Goal: Book appointment/travel/reservation

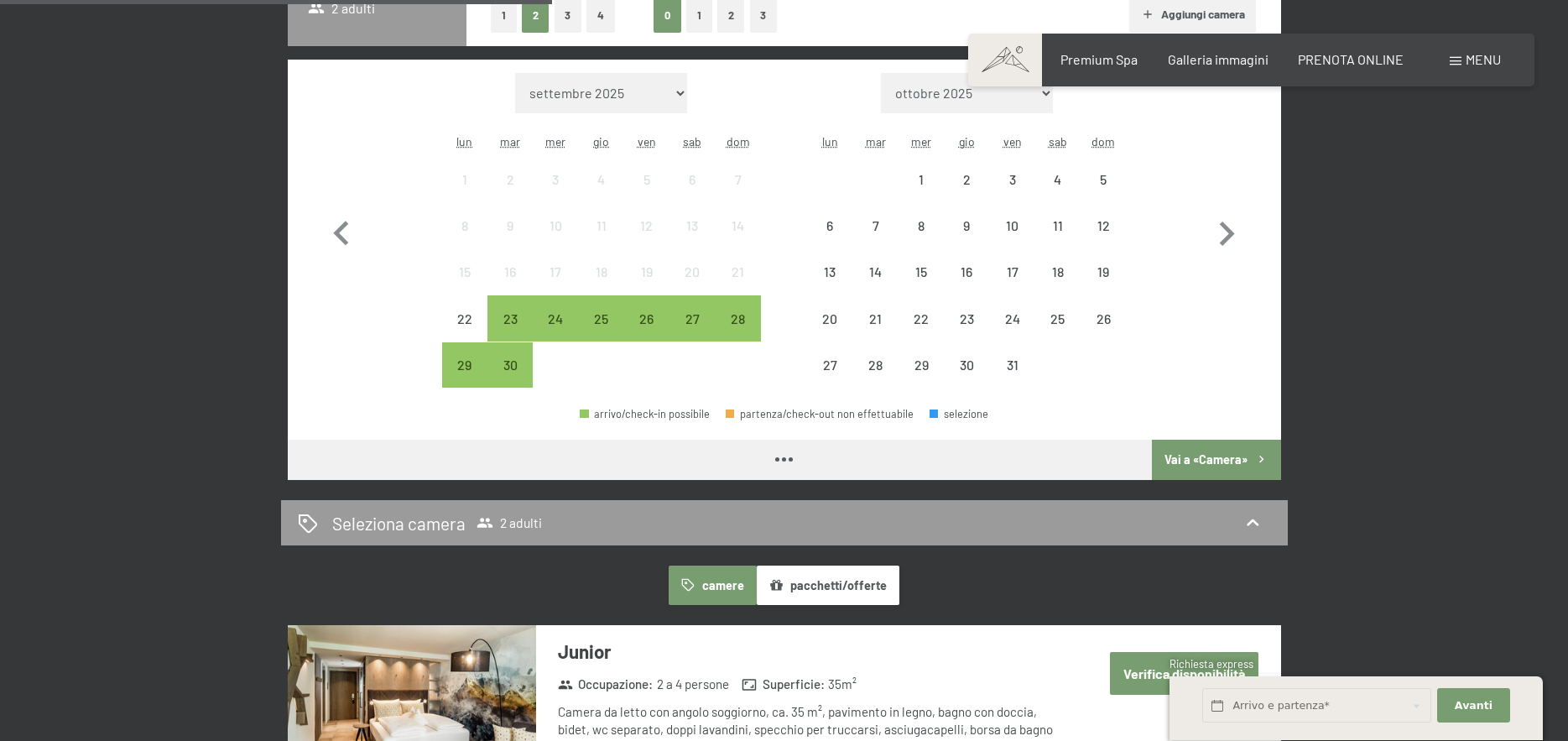
scroll to position [419, 0]
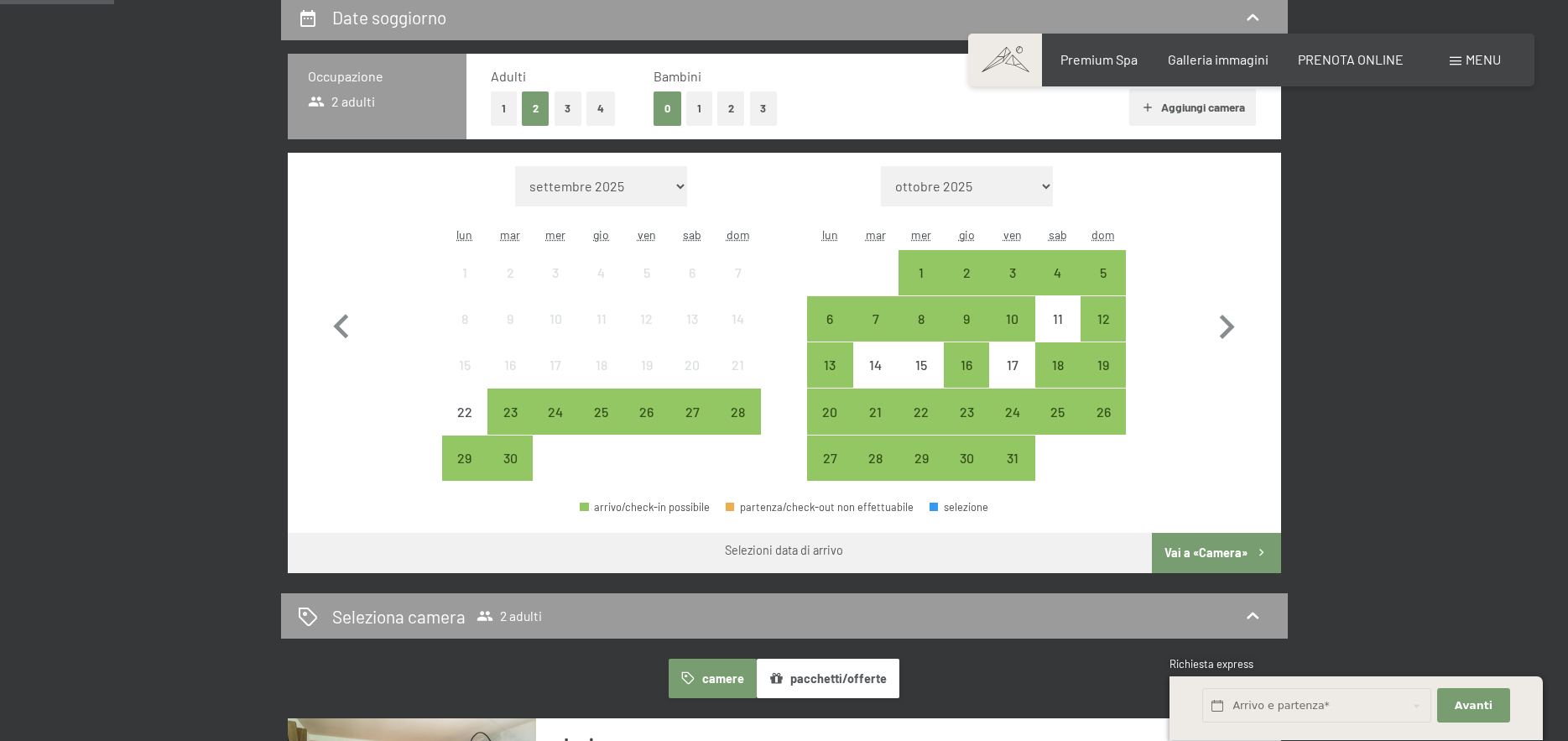
click at [724, 113] on button "2" at bounding box center [731, 109] width 28 height 35
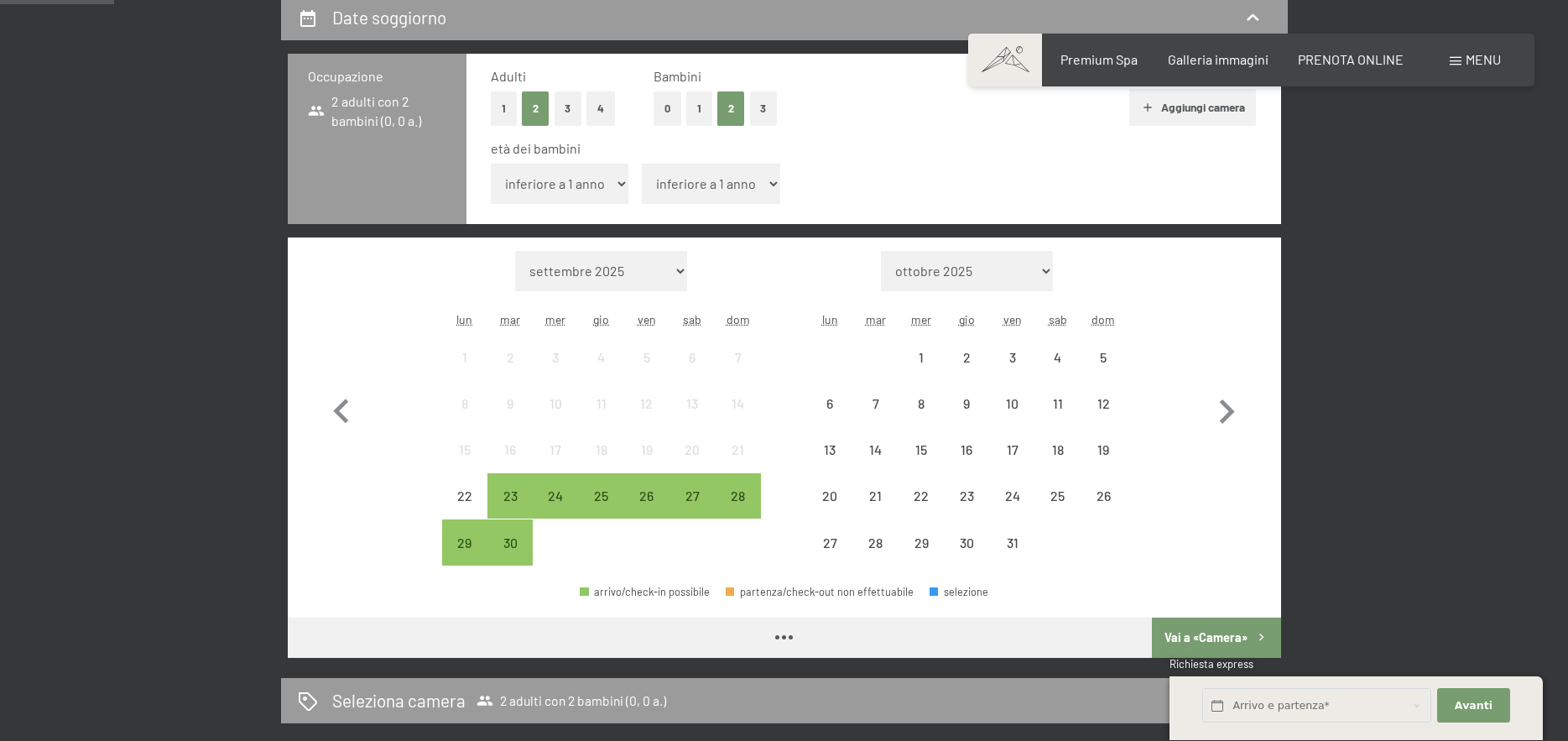
click at [580, 182] on select "inferiore a 1 anno 1 anno 2 anni 3 anni 4 anni 5 anni 6 anni 7 anni 8 anni 9 an…" at bounding box center [560, 183] width 139 height 40
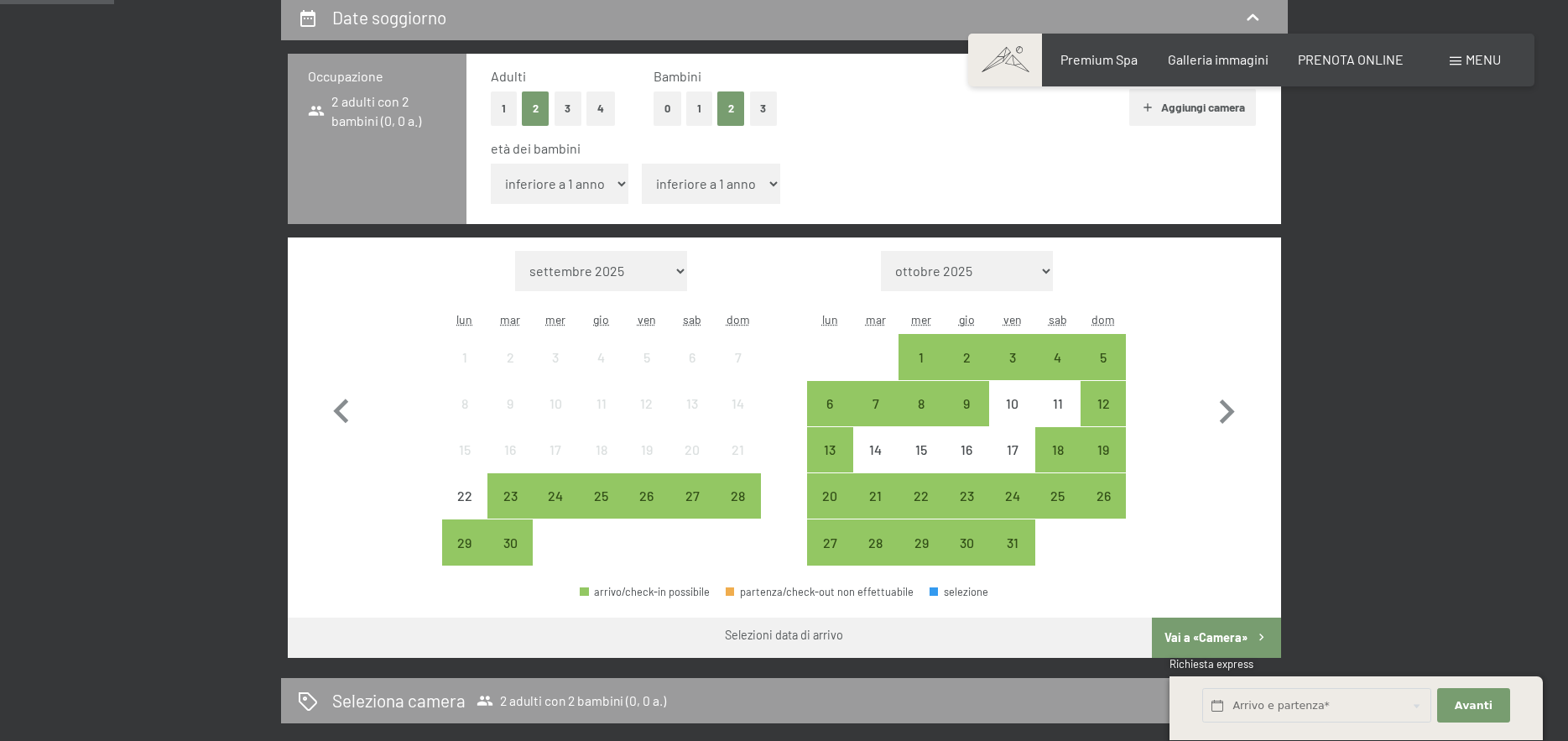
select select "4"
click at [490, 163] on select "inferiore a 1 anno 1 anno 2 anni 3 anni 4 anni 5 anni 6 anni 7 anni 8 anni 9 an…" at bounding box center [560, 183] width 139 height 40
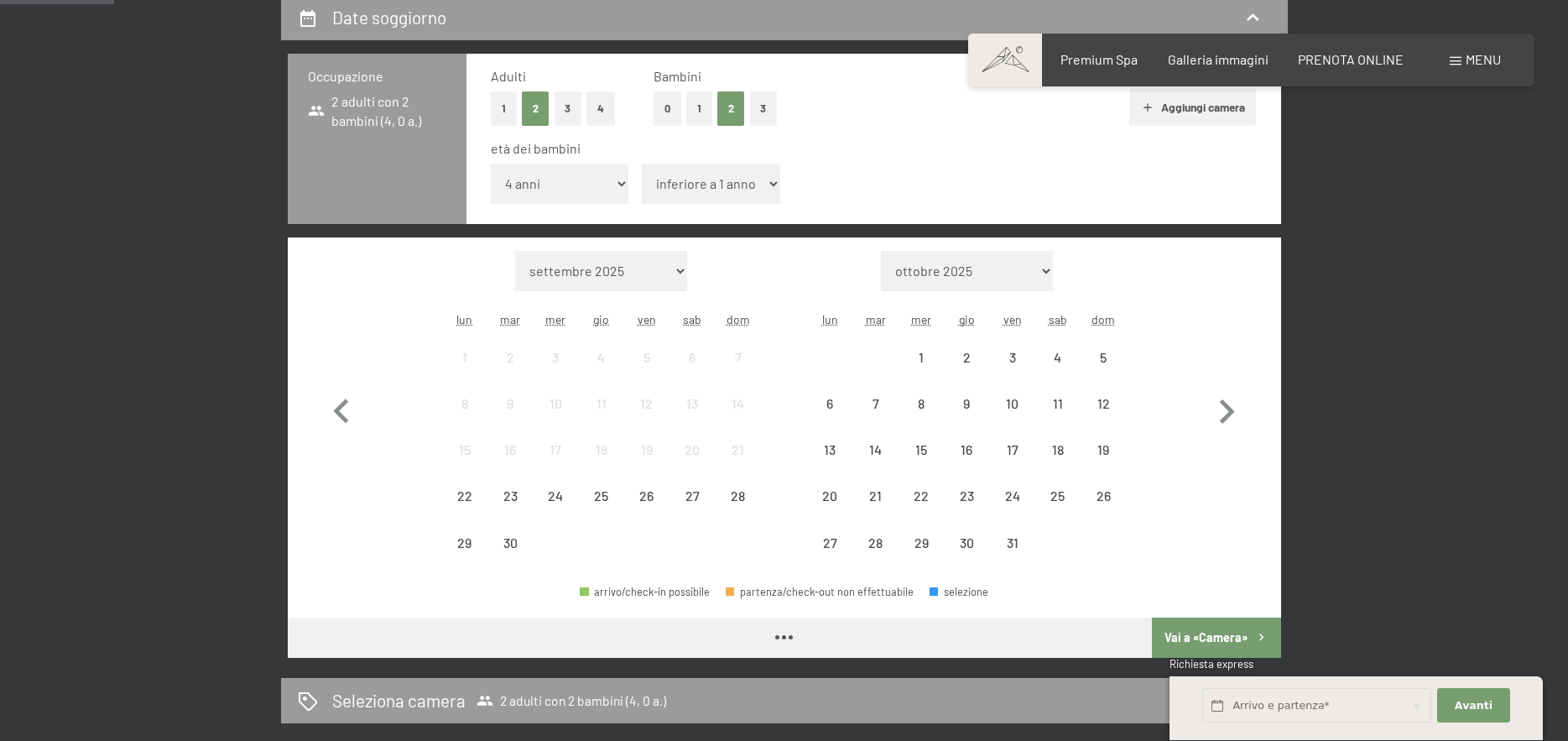
click at [720, 194] on select "inferiore a 1 anno 1 anno 2 anni 3 anni 4 anni 5 anni 6 anni 7 anni 8 anni 9 an…" at bounding box center [711, 183] width 139 height 40
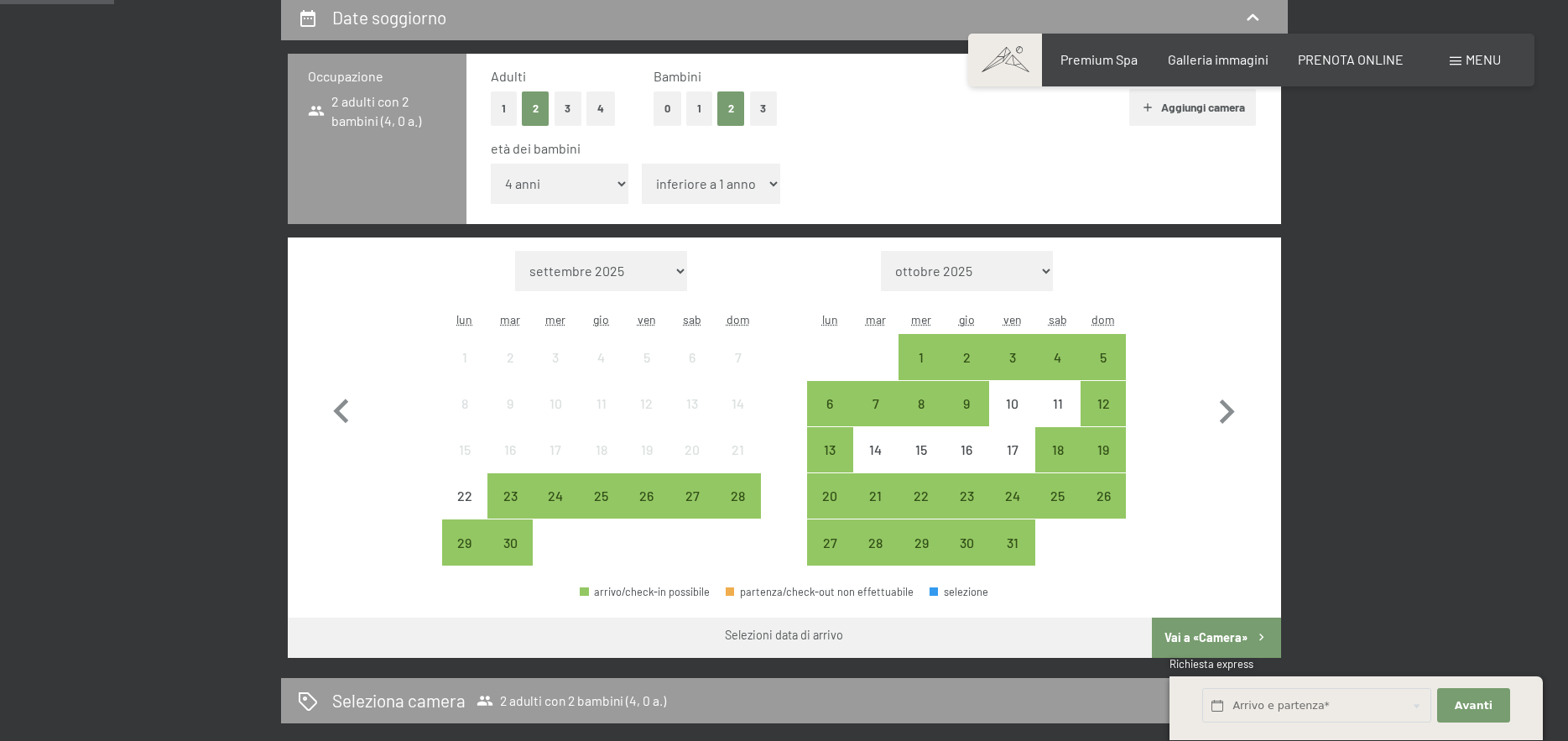
select select "7"
click at [641, 163] on select "inferiore a 1 anno 1 anno 2 anni 3 anni 4 anni 5 anni 6 anni 7 anni 8 anni 9 an…" at bounding box center [711, 183] width 139 height 40
click at [1224, 418] on icon "button" at bounding box center [1228, 412] width 15 height 24
select select "[DATE]"
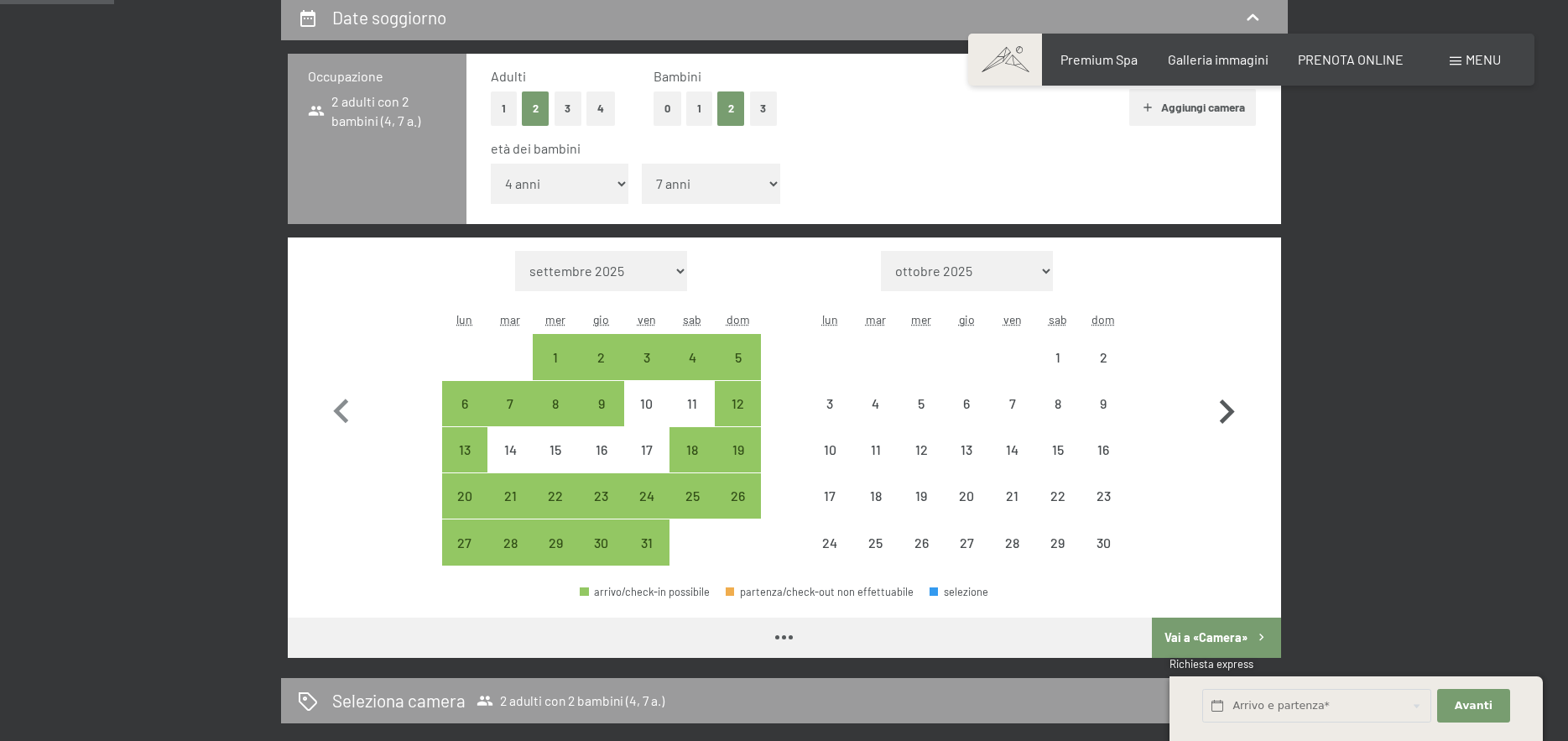
select select "[DATE]"
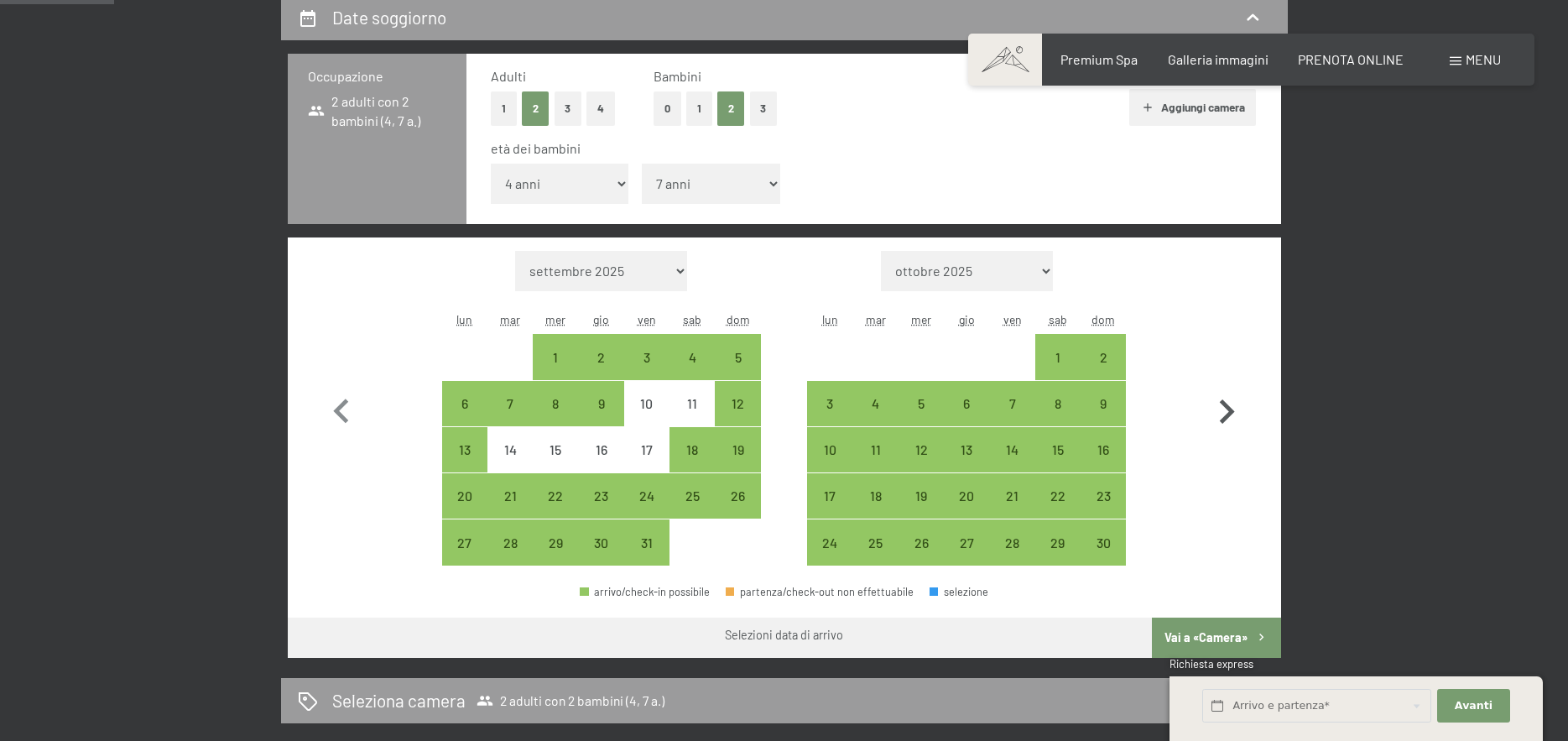
click at [1230, 407] on icon "button" at bounding box center [1227, 412] width 49 height 49
select select "[DATE]"
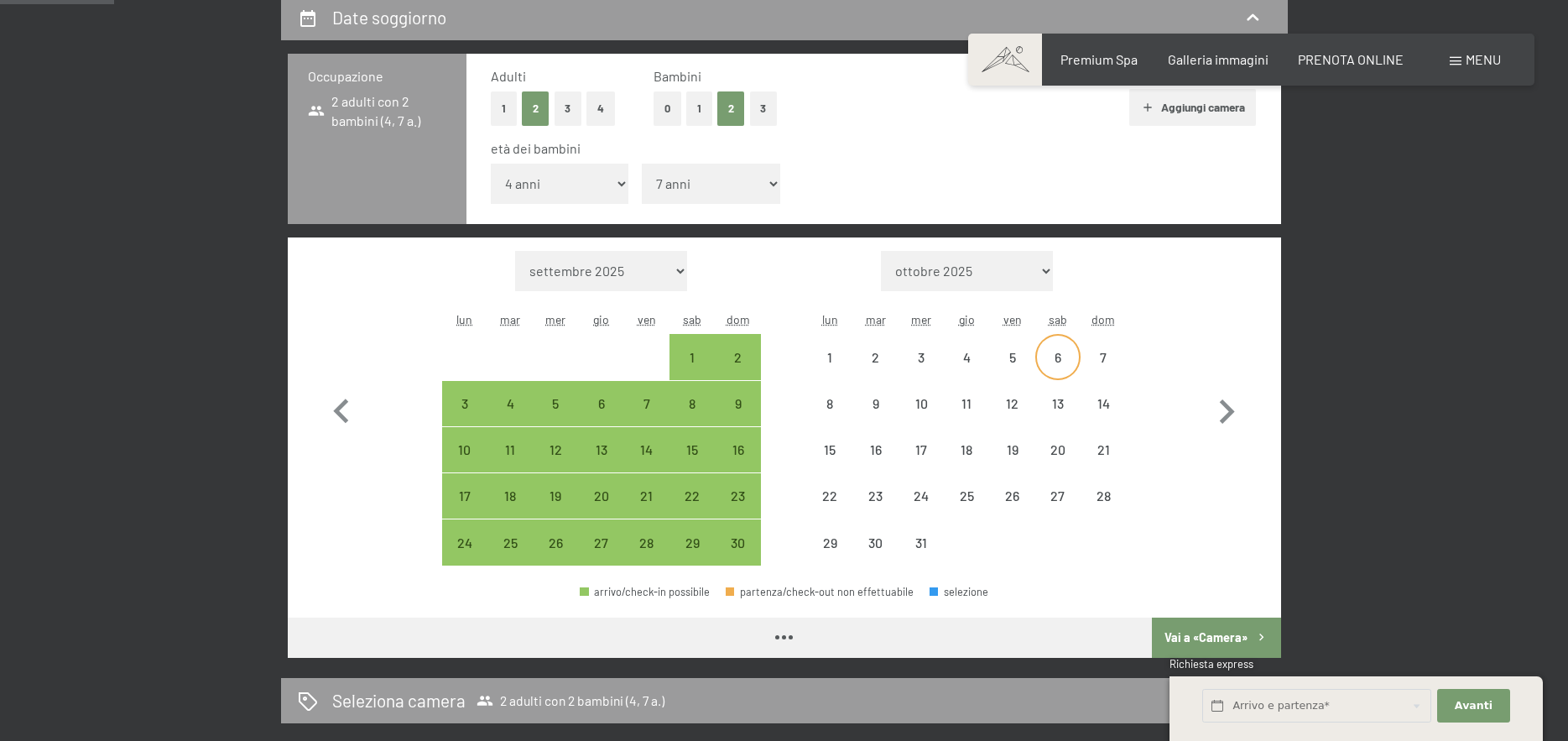
select select "[DATE]"
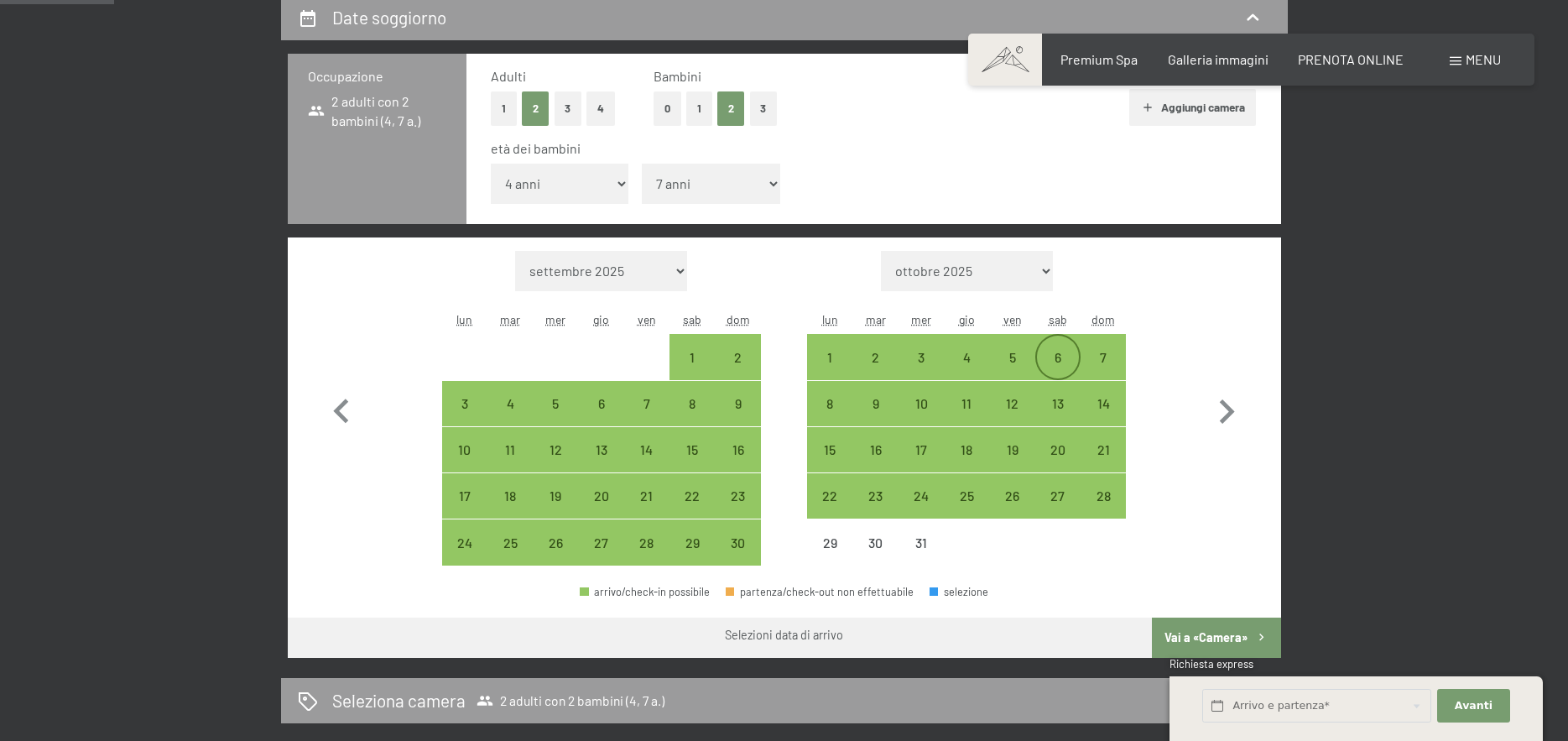
click at [1057, 351] on div "6" at bounding box center [1058, 371] width 42 height 42
select select "[DATE]"
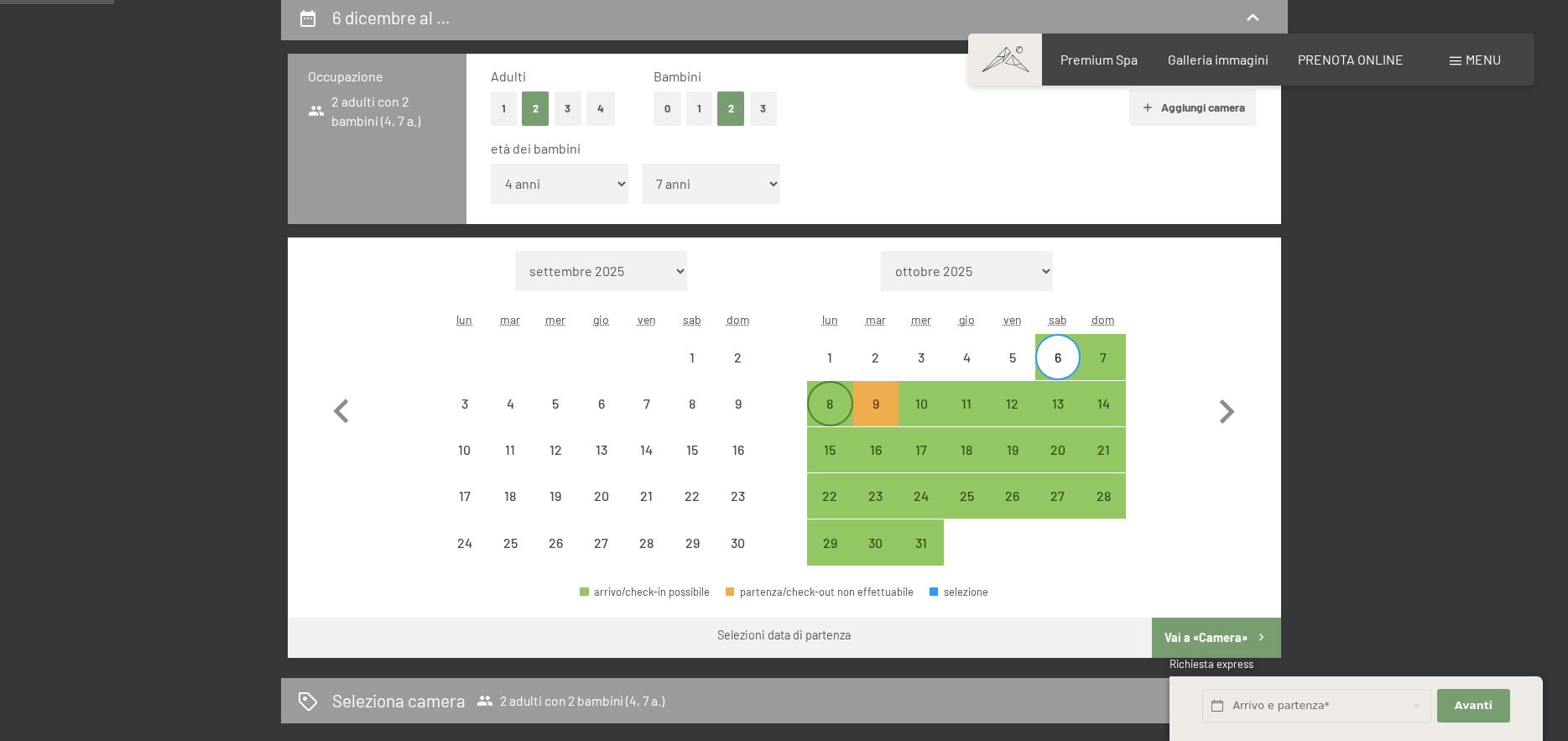
click at [822, 399] on div "8" at bounding box center [829, 417] width 42 height 42
select select "[DATE]"
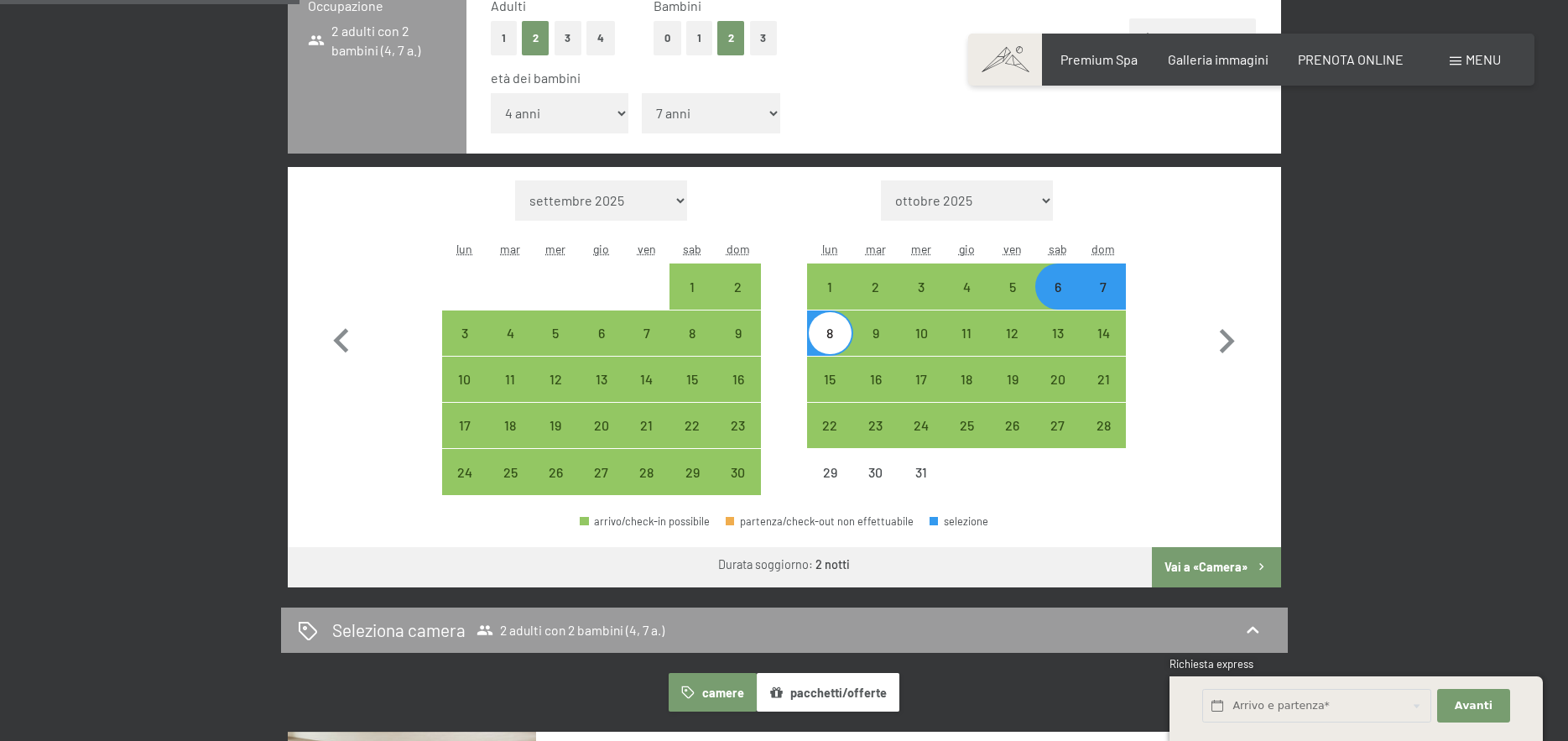
scroll to position [587, 0]
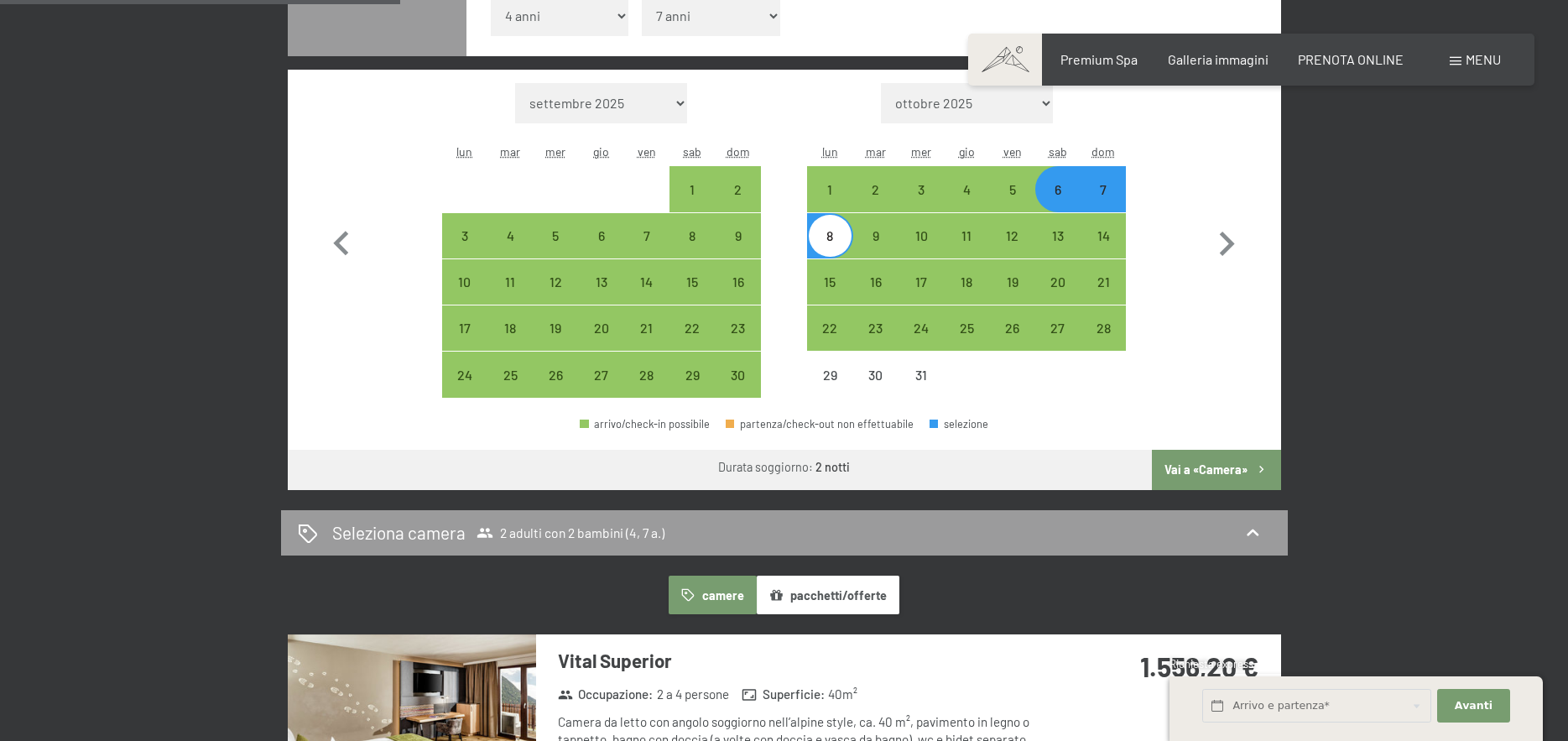
click at [1240, 466] on button "Vai a «Camera»" at bounding box center [1215, 470] width 128 height 40
select select "[DATE]"
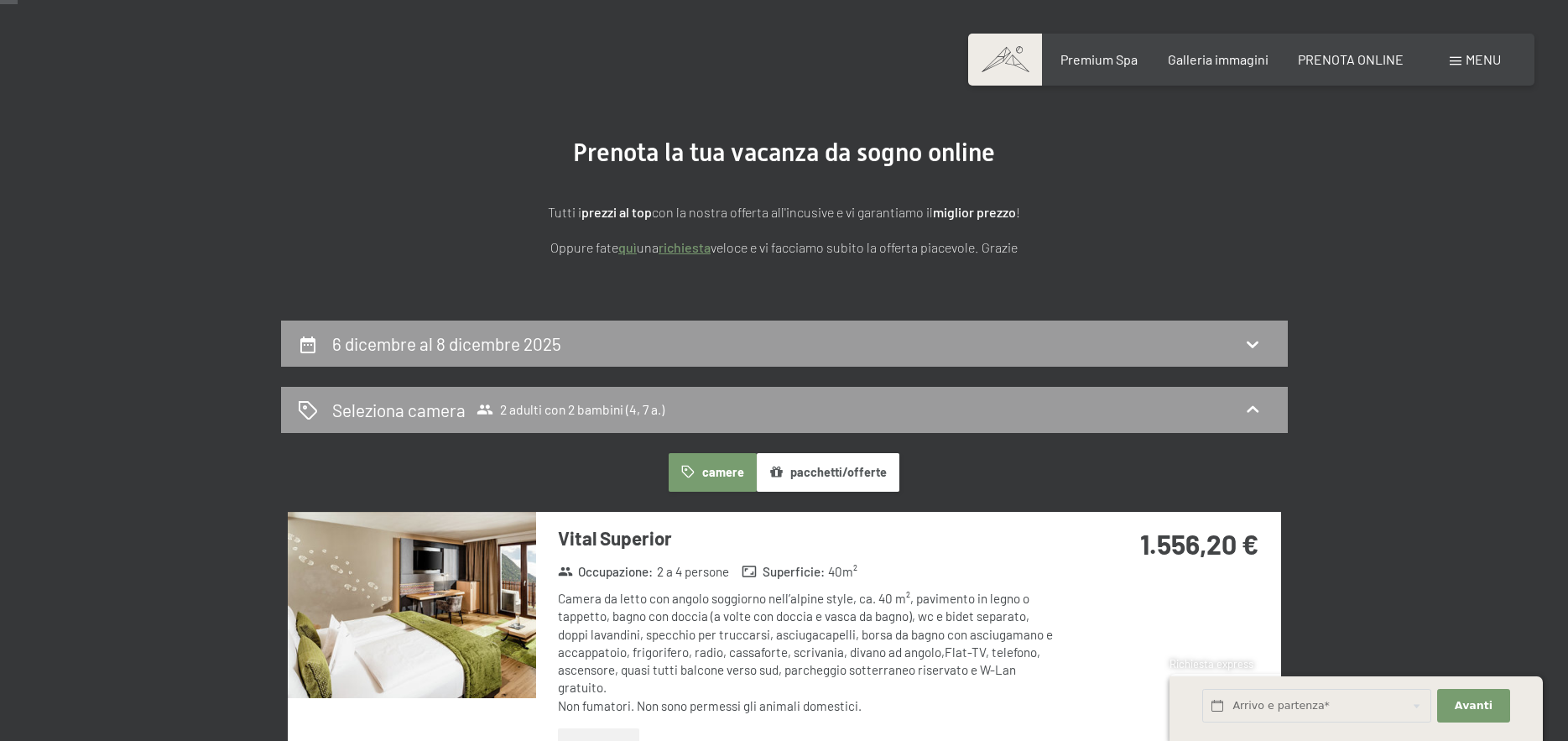
scroll to position [0, 0]
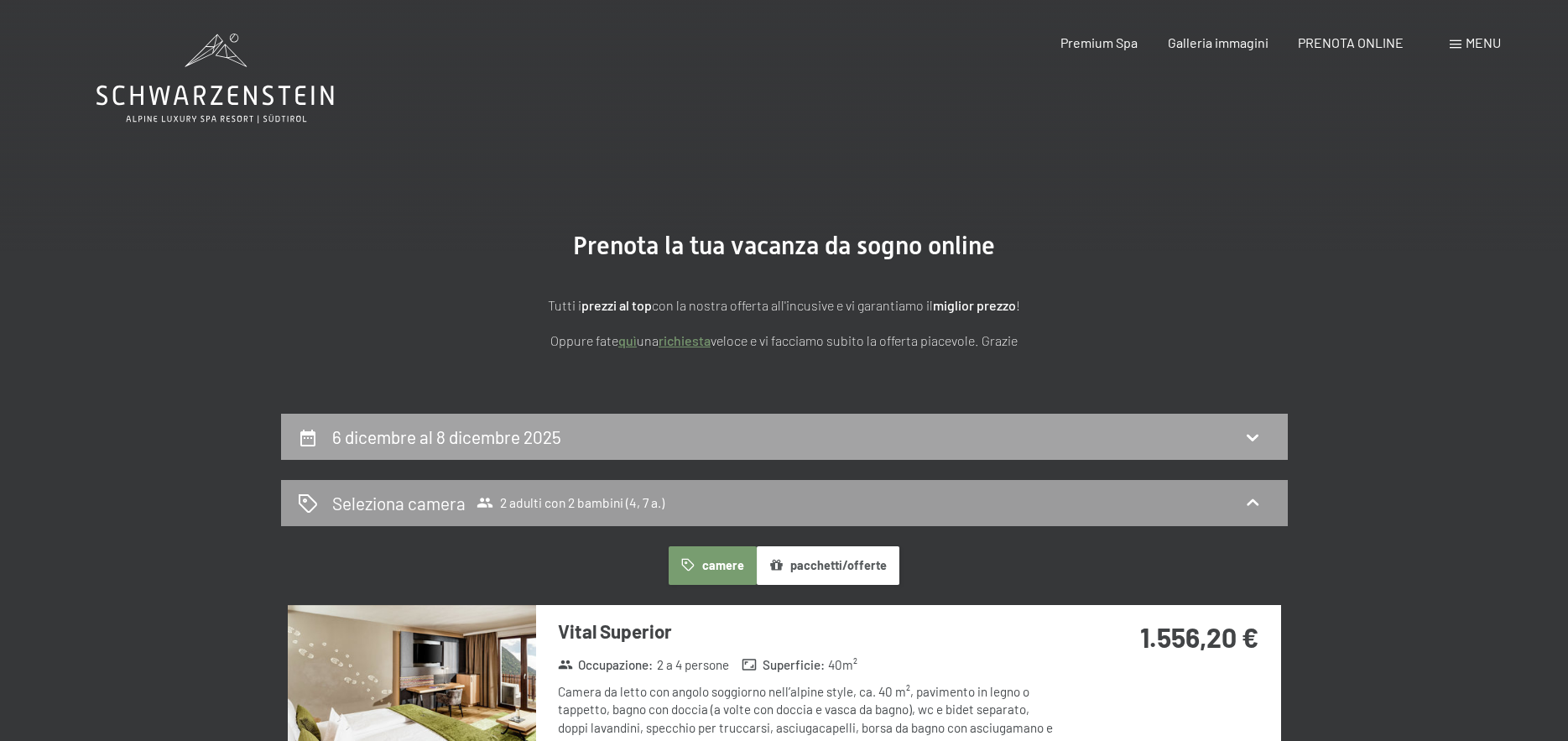
click at [1264, 439] on div "6 dicembre al 8 dicembre 2025" at bounding box center [785, 437] width 973 height 24
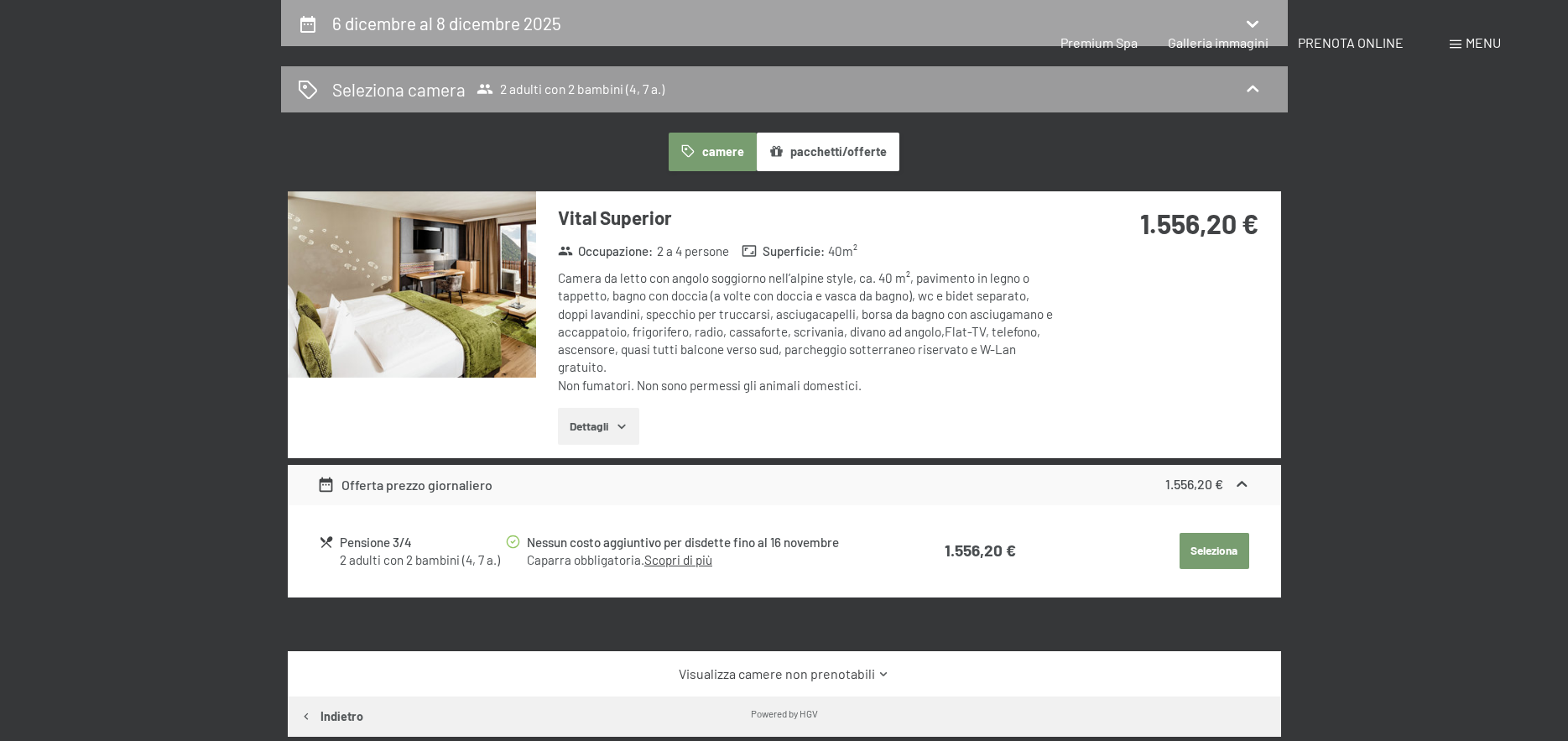
select select "4"
select select "7"
select select "[DATE]"
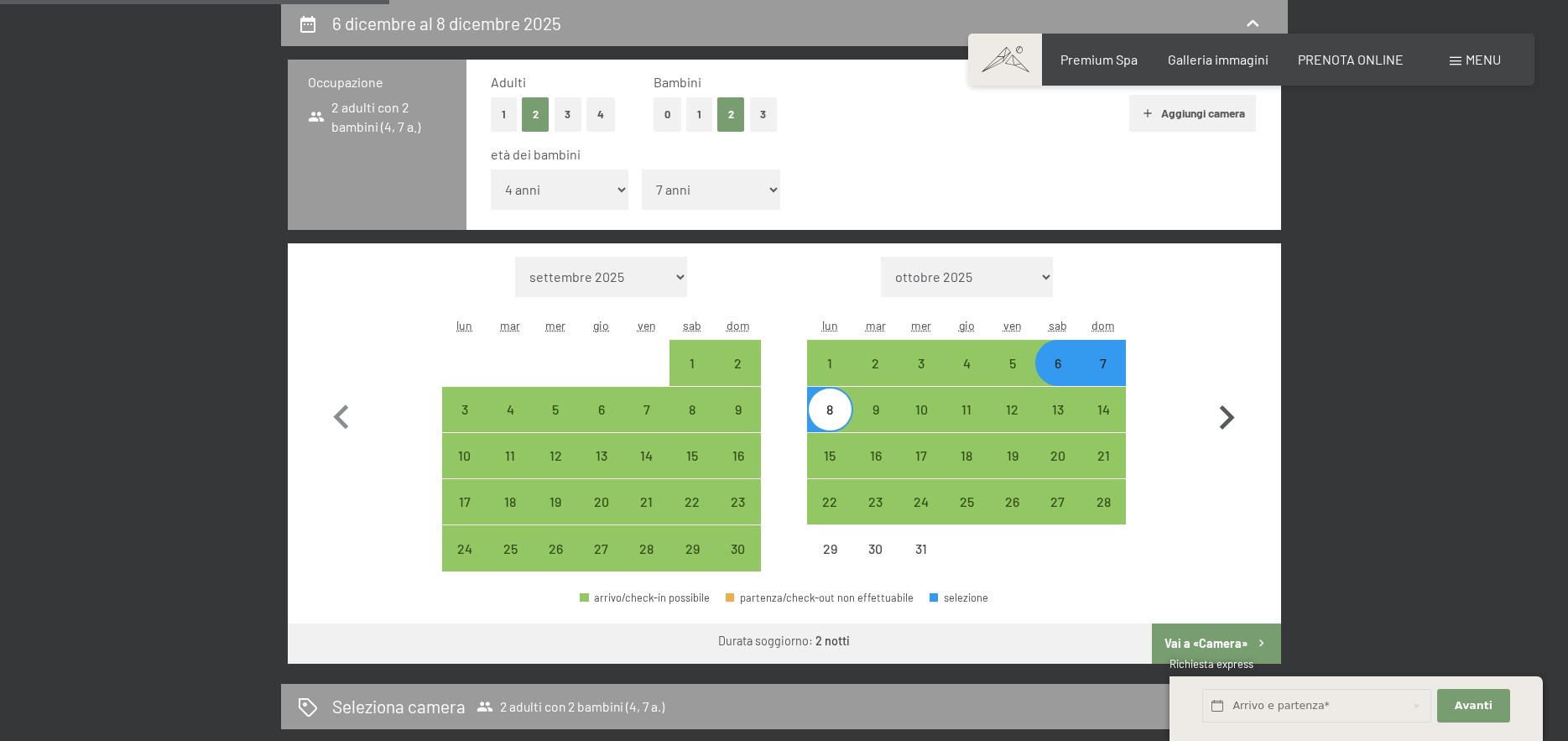
click at [1214, 418] on icon "button" at bounding box center [1227, 418] width 49 height 49
select select "[DATE]"
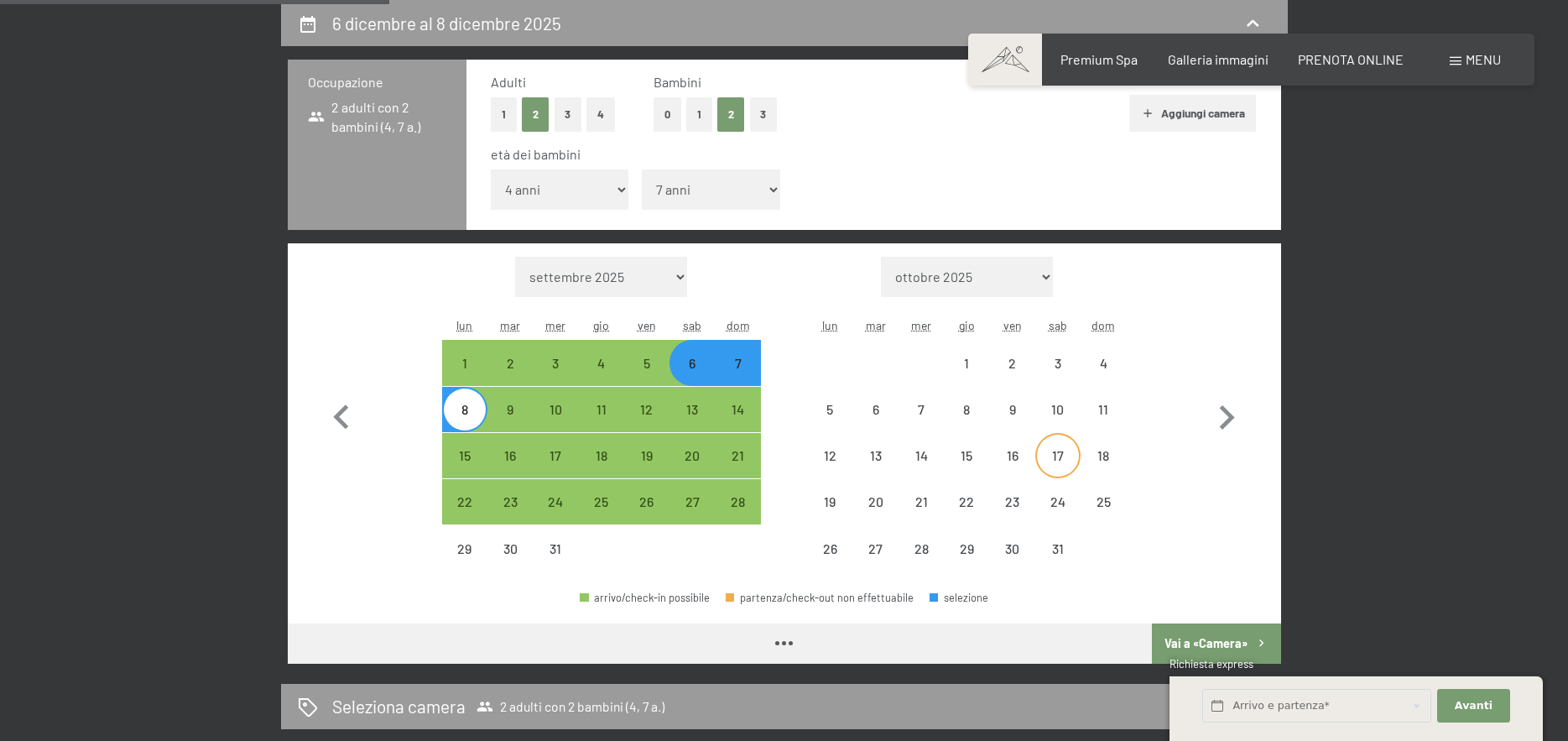
select select "[DATE]"
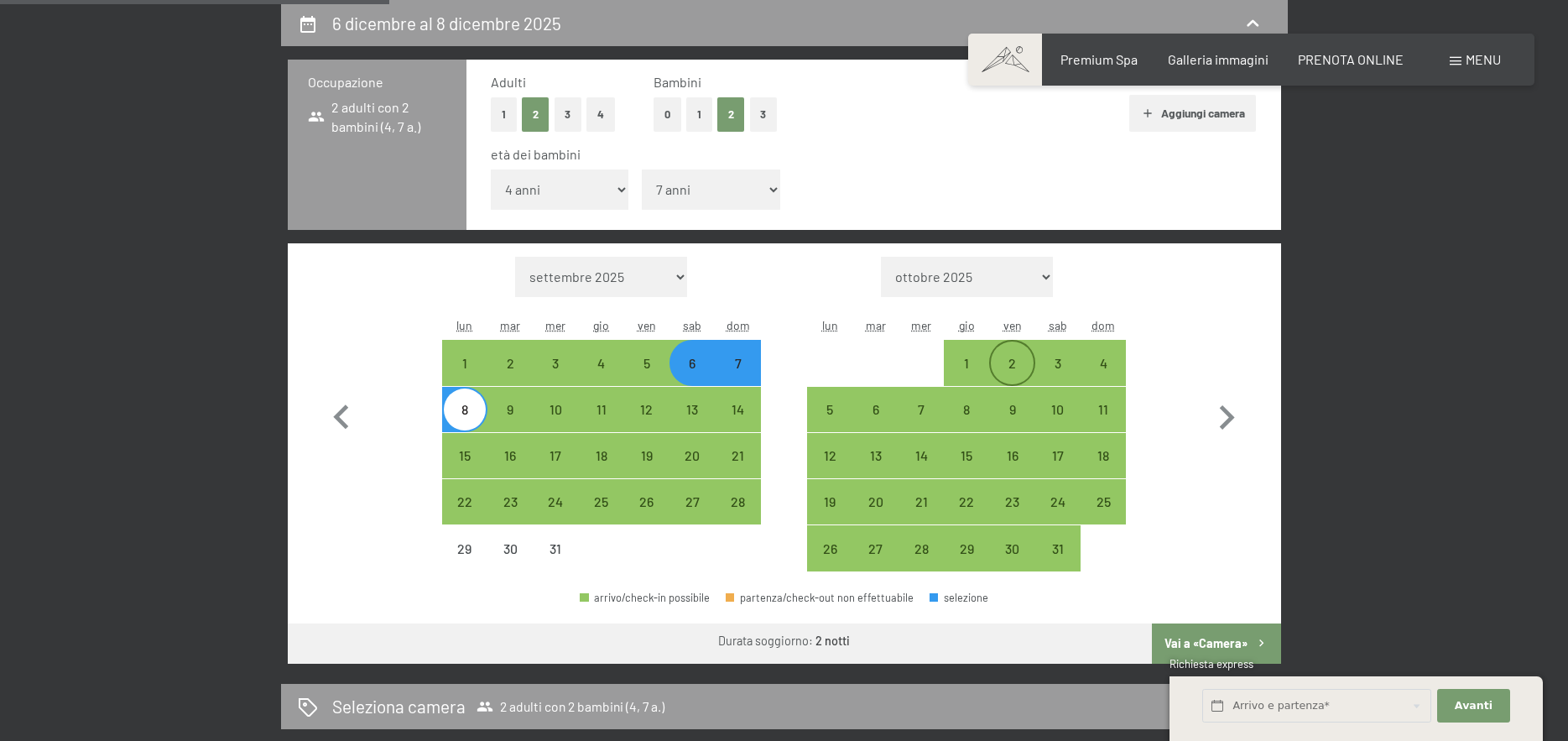
click at [1016, 362] on div "2" at bounding box center [1012, 377] width 42 height 42
select select "[DATE]"
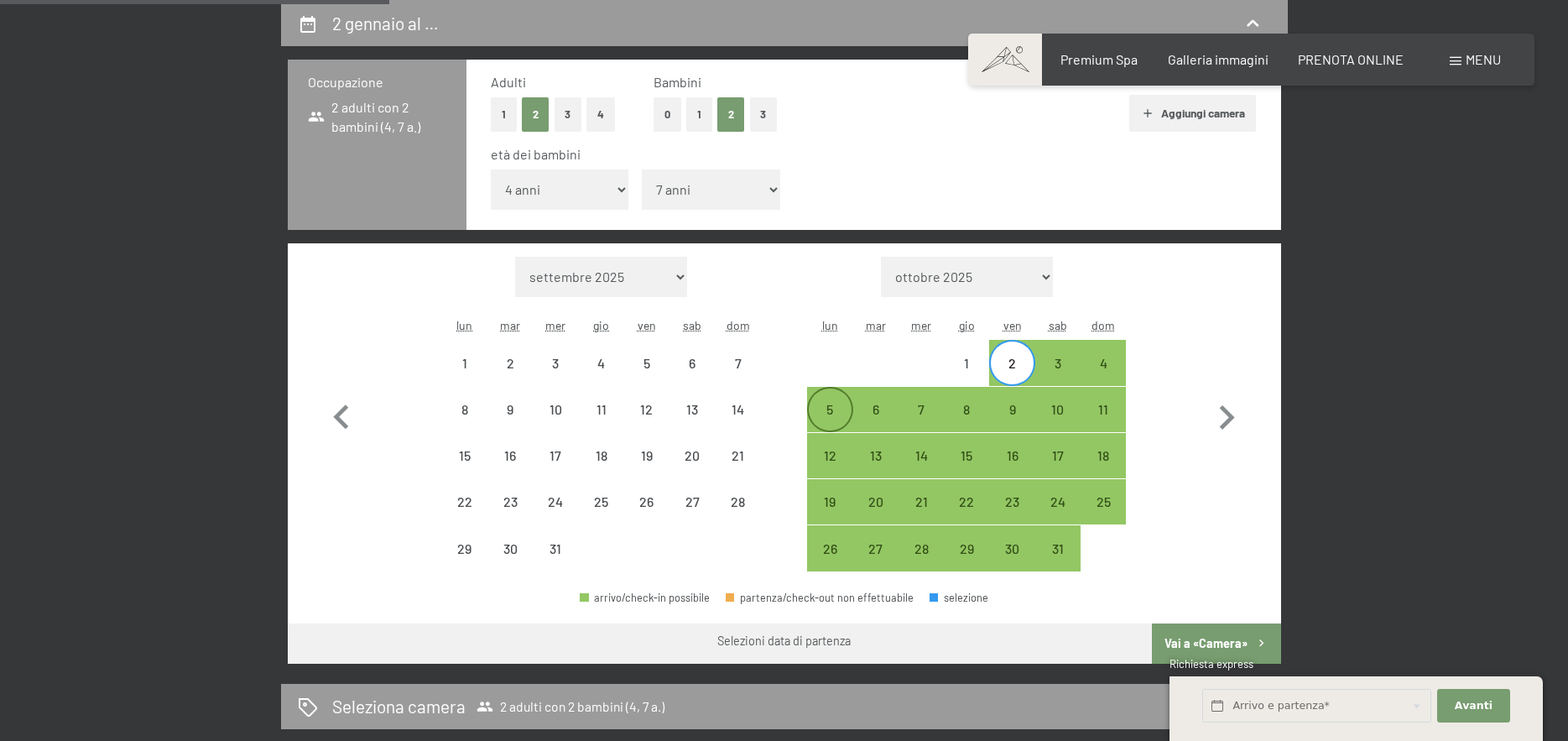
click at [825, 402] on div "5" at bounding box center [829, 423] width 42 height 42
select select "[DATE]"
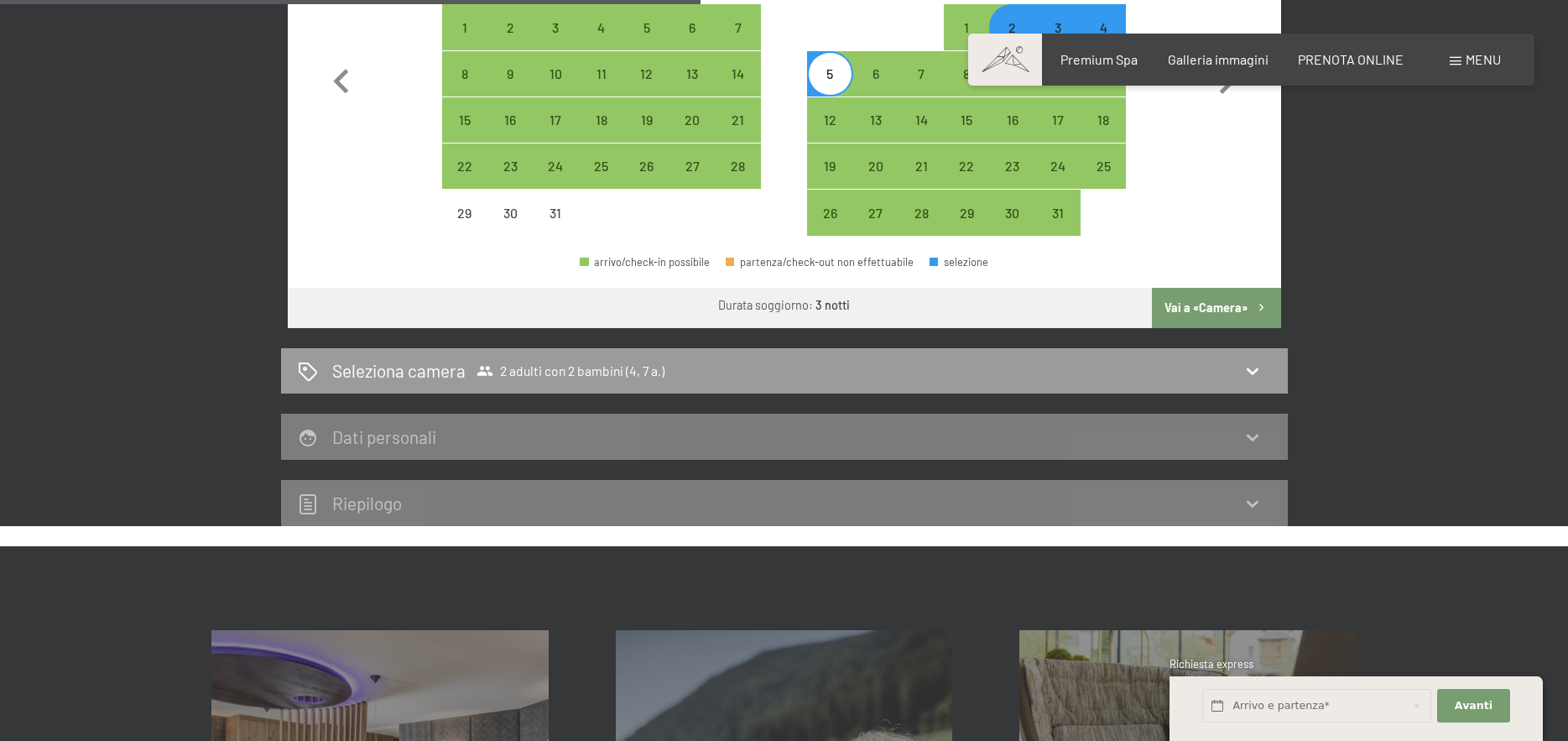
click at [1199, 321] on button "Vai a «Camera»" at bounding box center [1215, 308] width 128 height 40
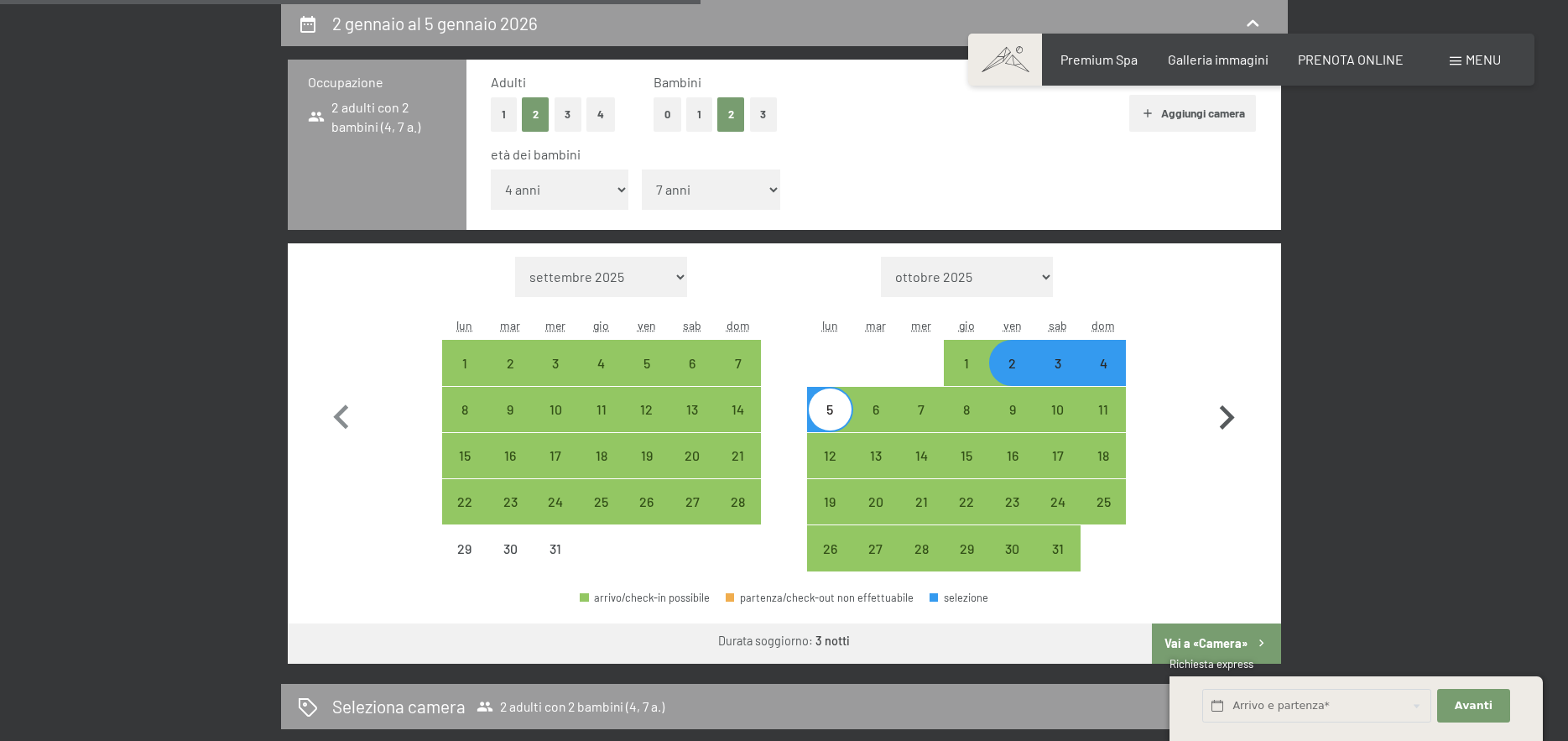
select select "[DATE]"
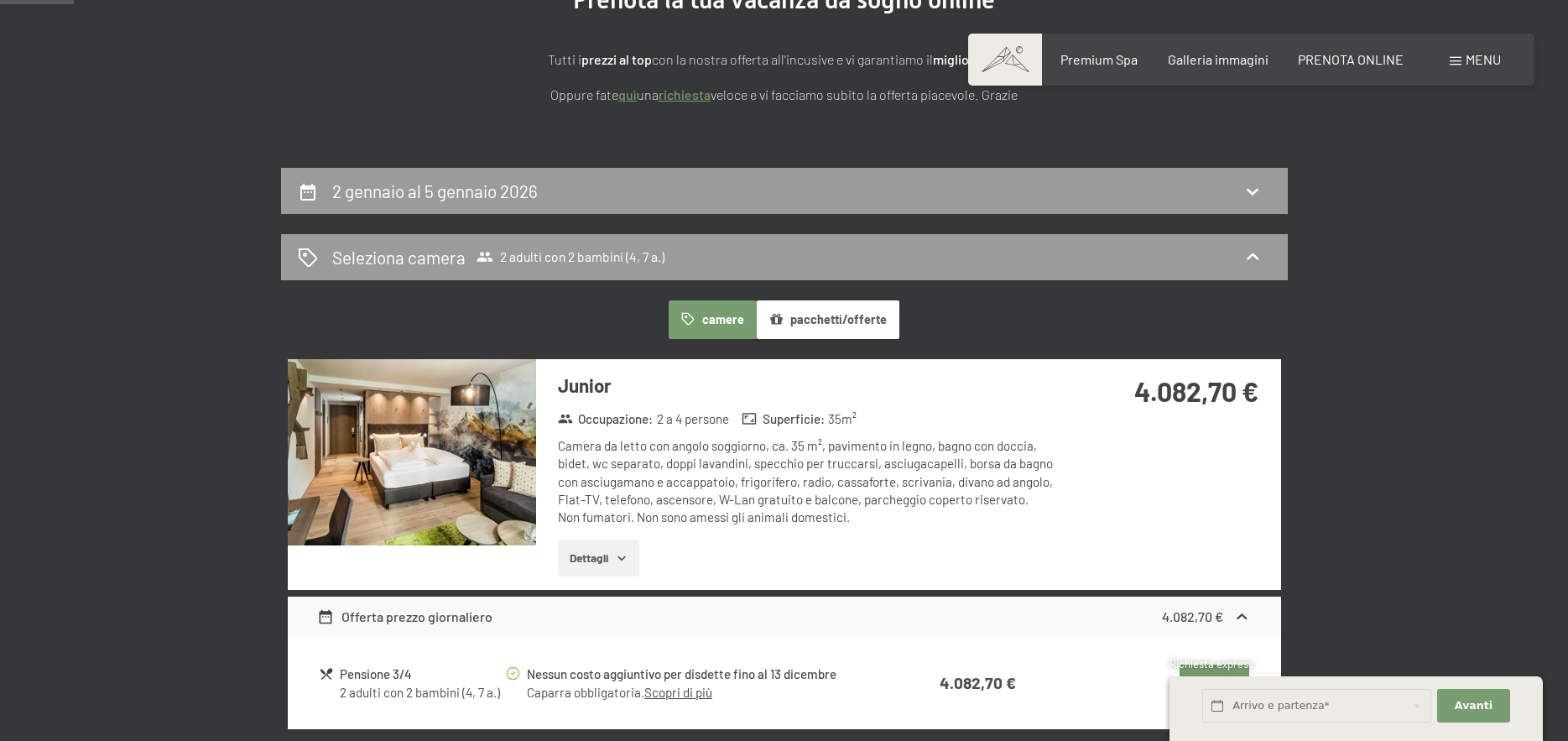
scroll to position [0, 0]
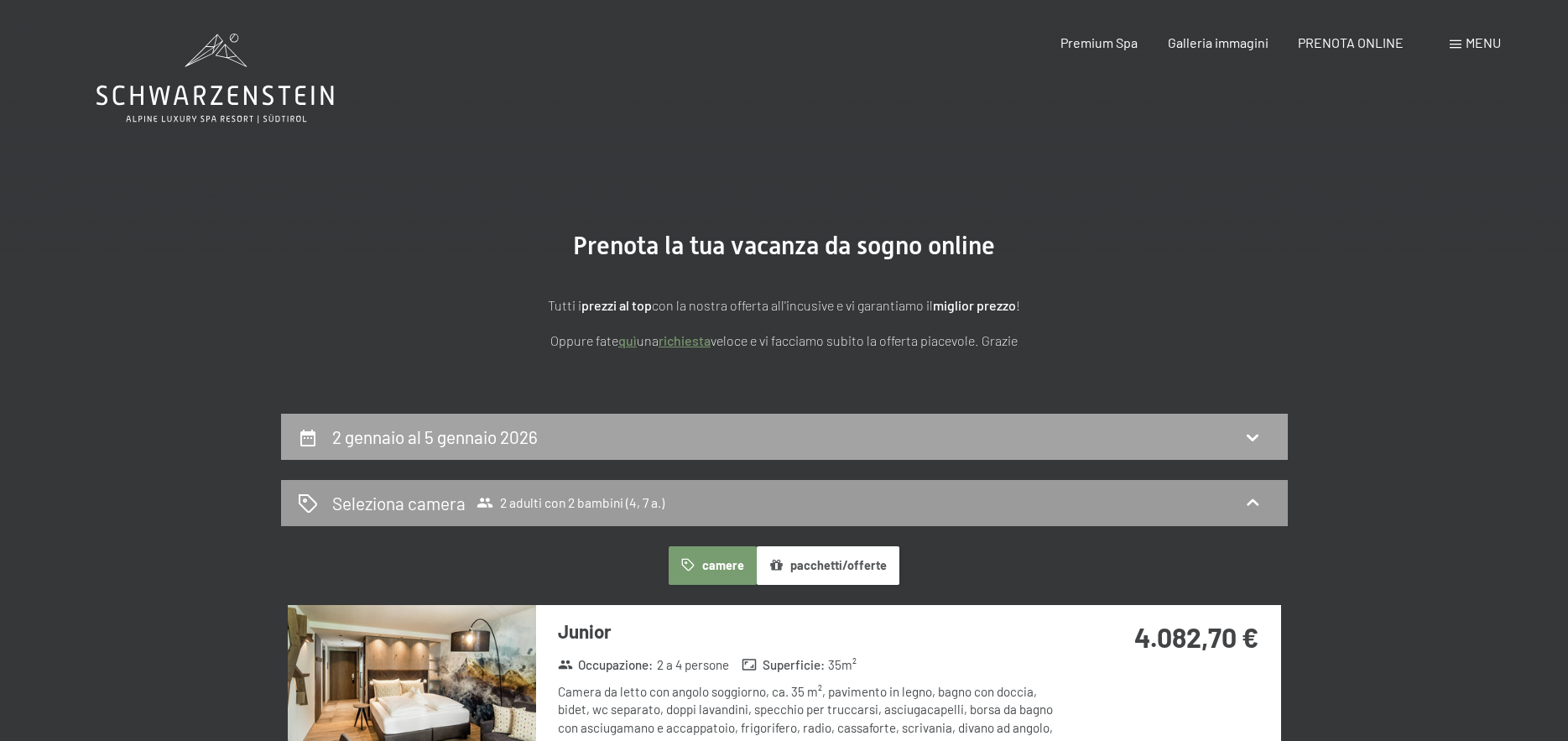
click at [1020, 446] on div "2 gennaio al 5 gennaio 2026" at bounding box center [785, 437] width 973 height 24
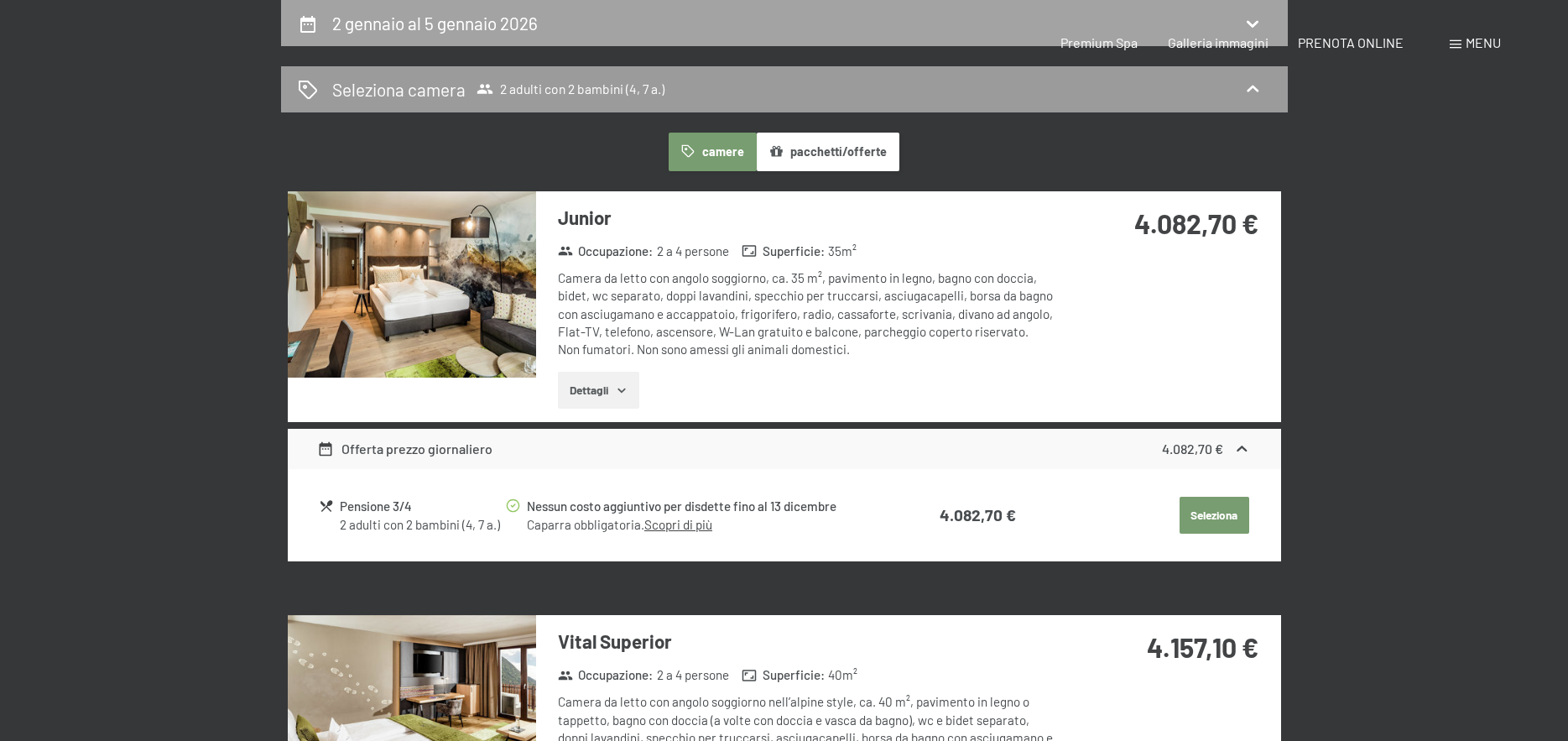
select select "4"
select select "7"
select select "[DATE]"
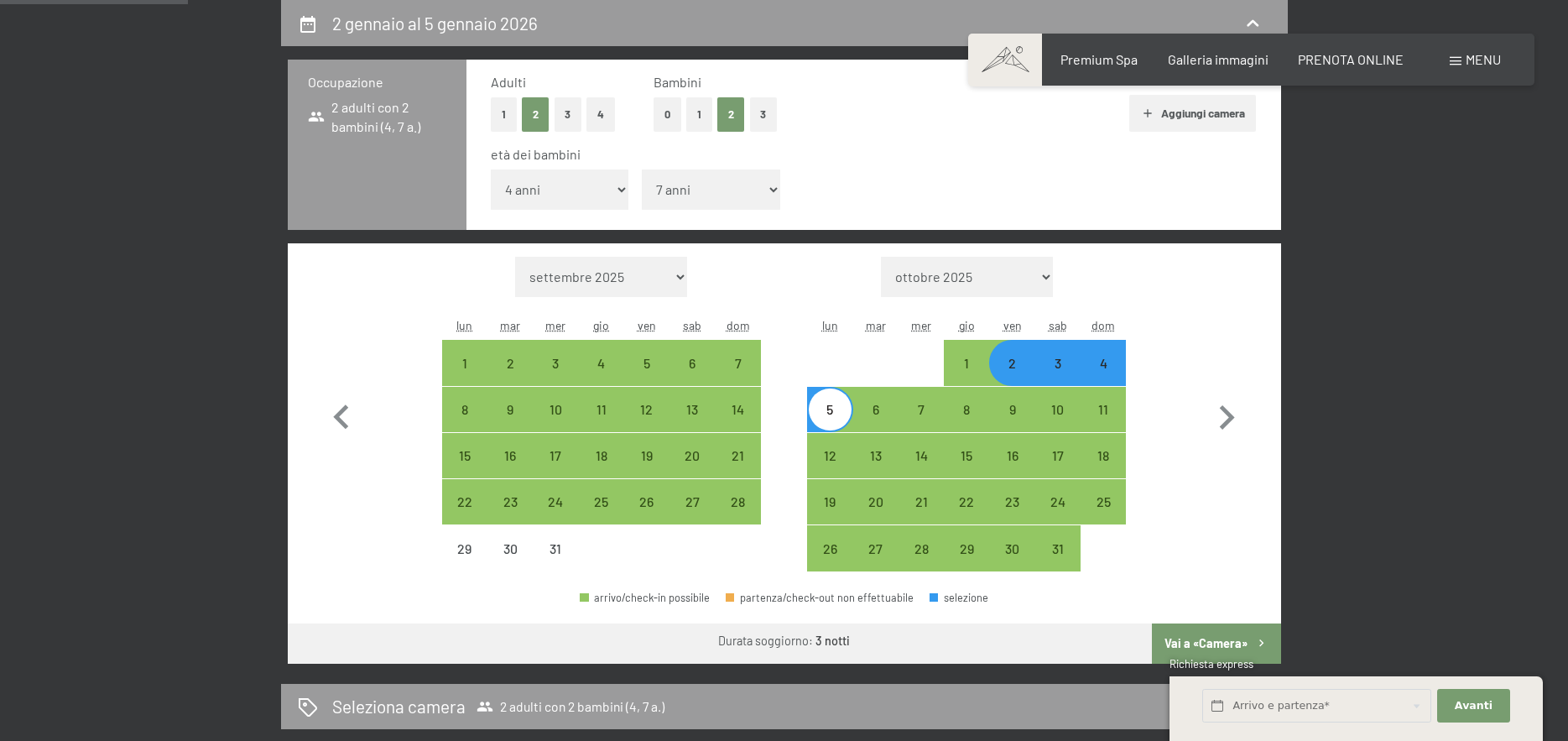
click at [1063, 363] on div "3" at bounding box center [1058, 377] width 42 height 42
select select "[DATE]"
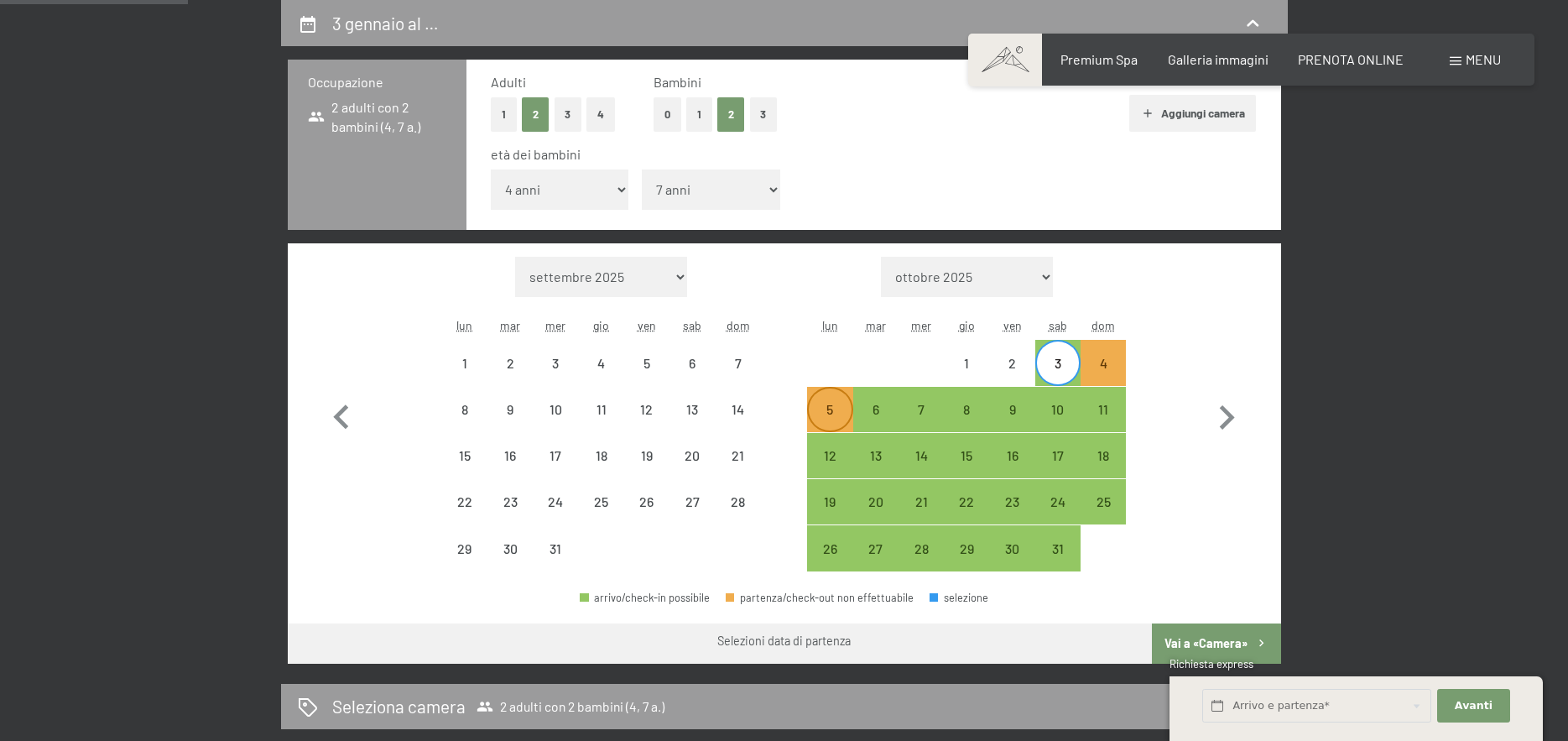
click at [842, 403] on div "5" at bounding box center [829, 423] width 42 height 42
select select "[DATE]"
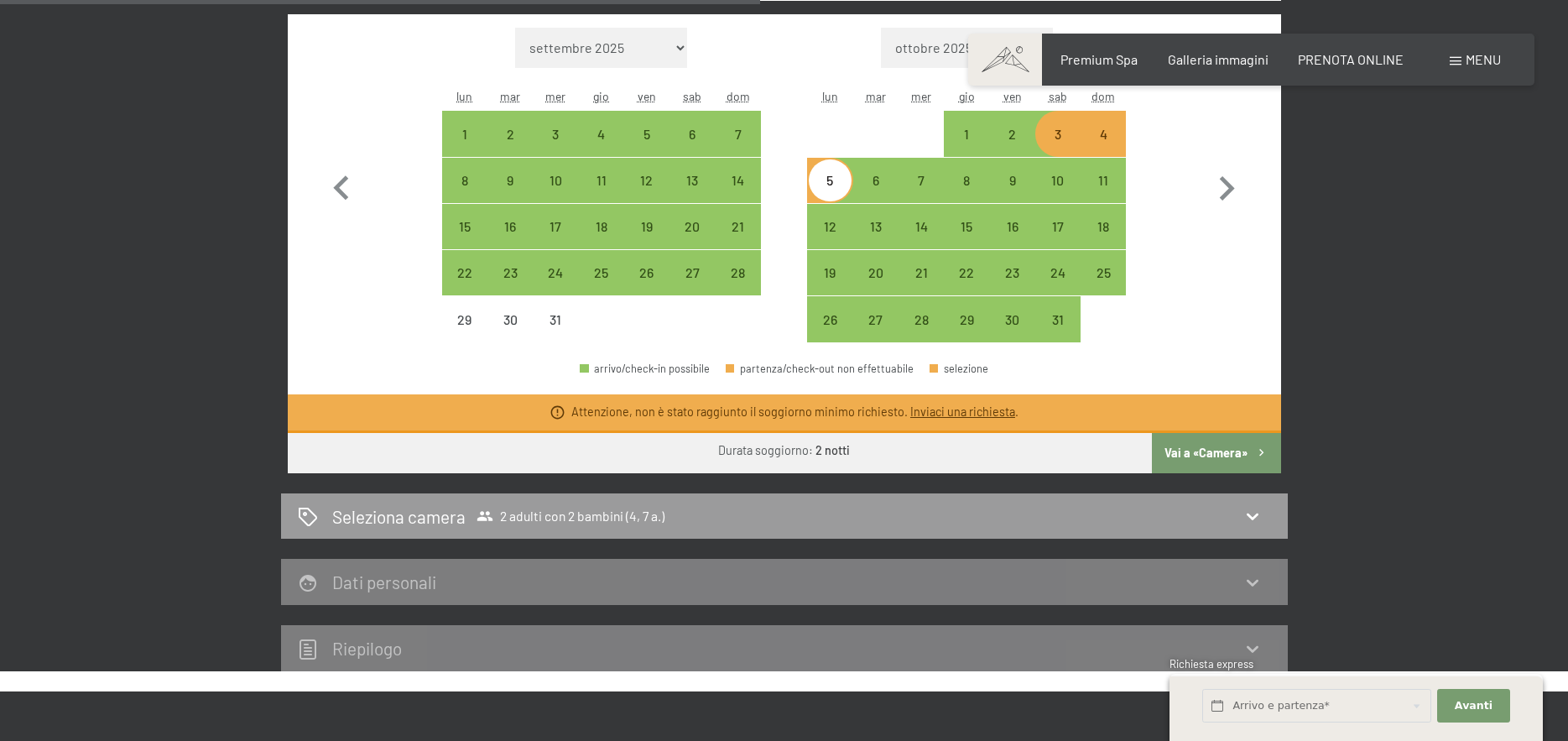
scroll to position [498, 0]
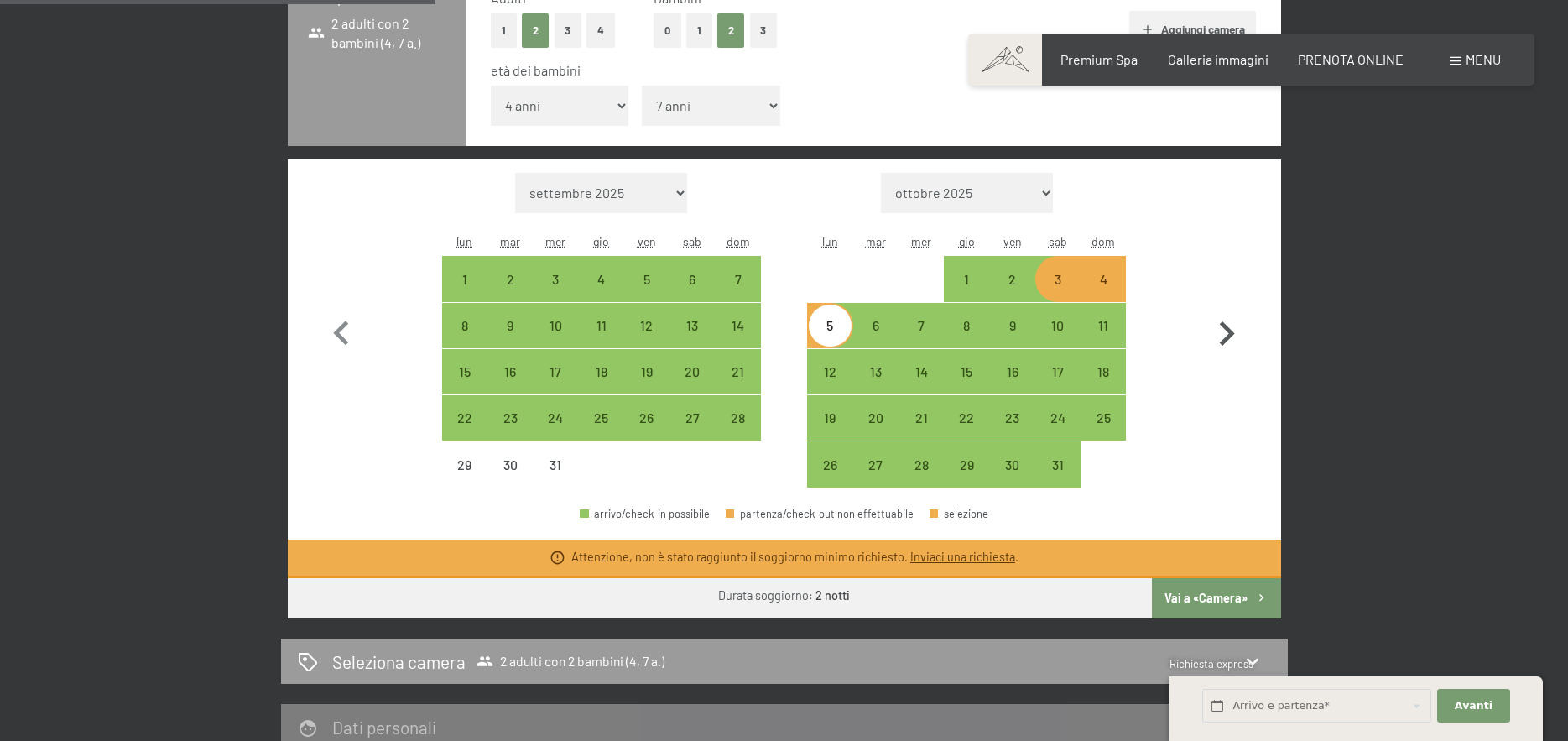
click at [1221, 330] on icon "button" at bounding box center [1227, 334] width 49 height 49
select select "[DATE]"
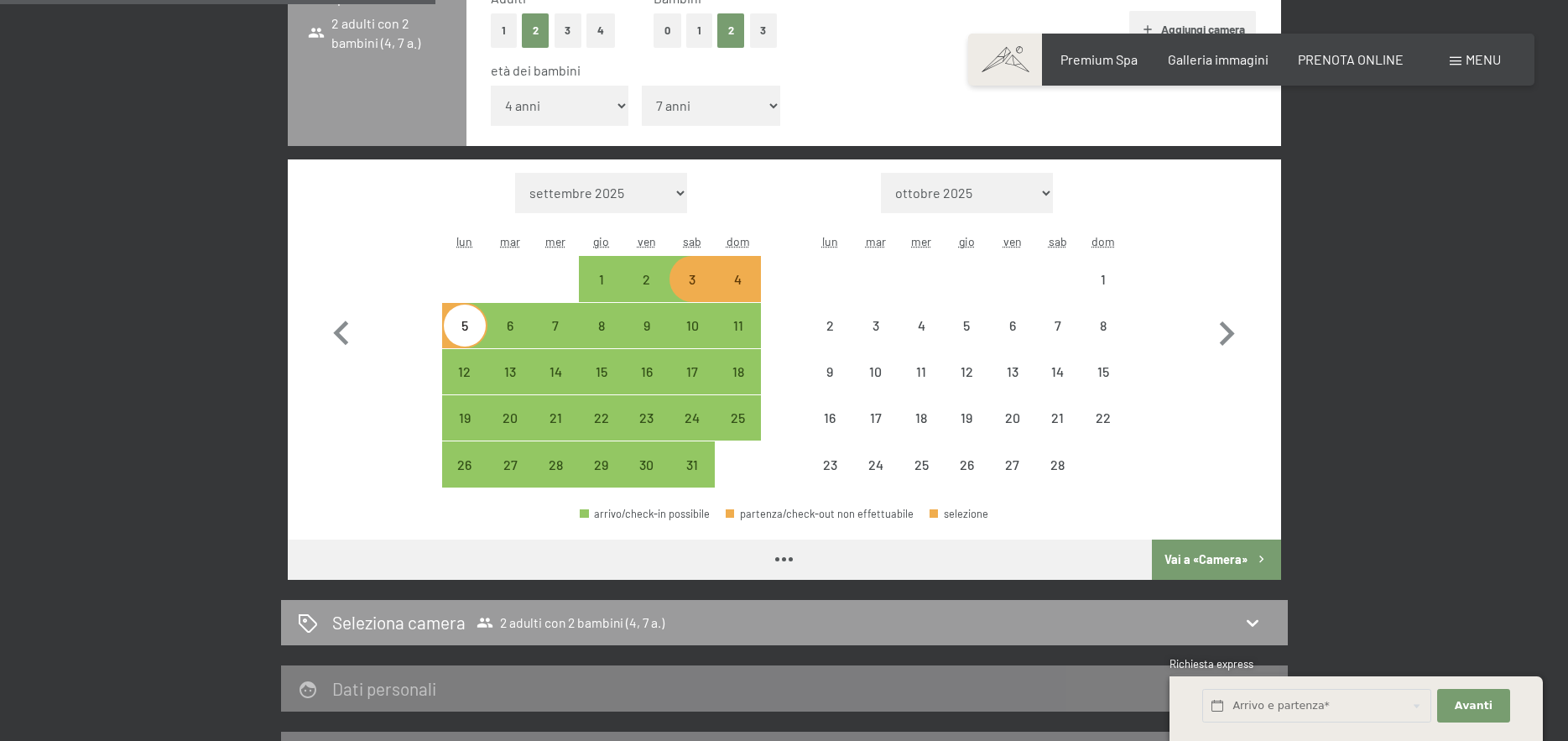
select select "[DATE]"
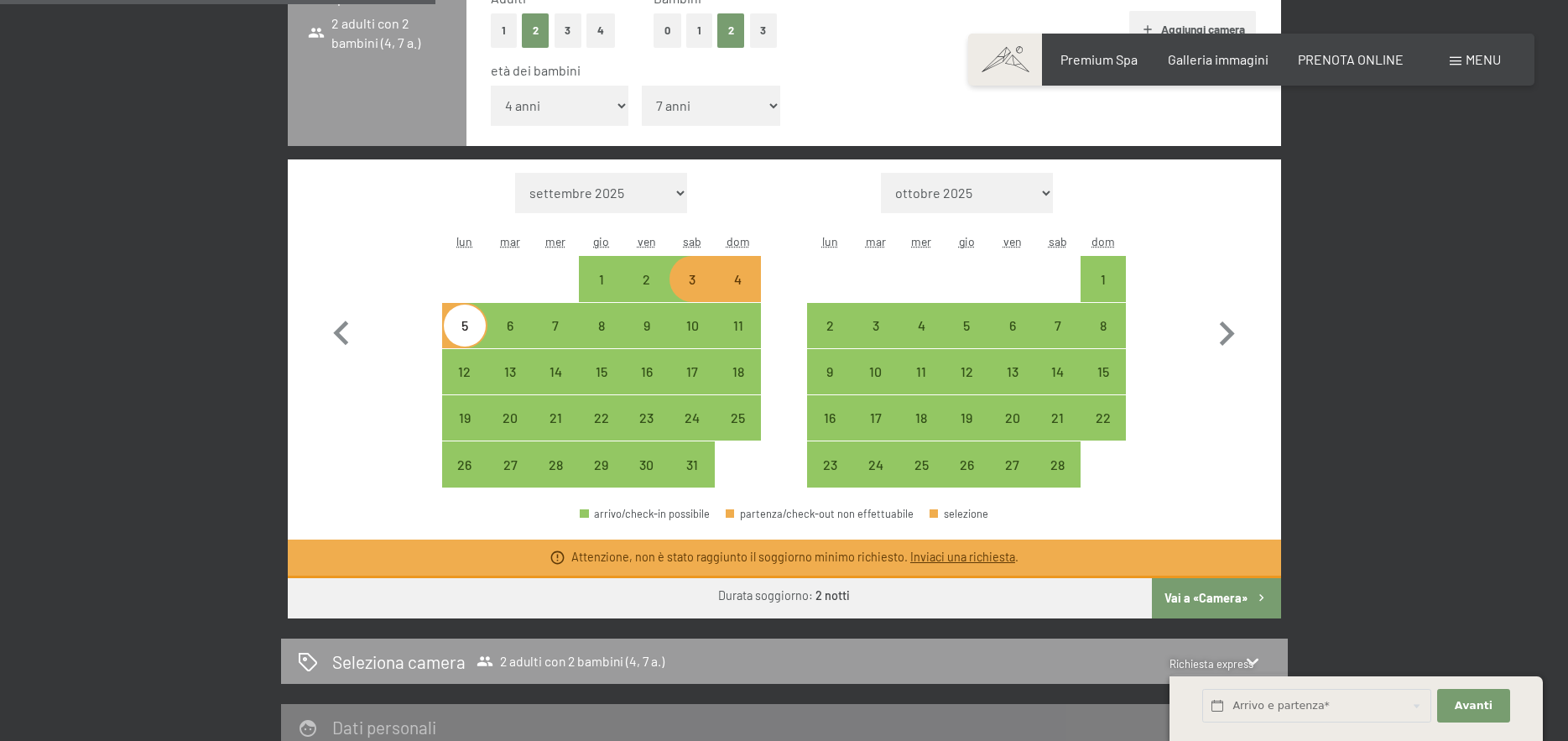
click at [652, 418] on span "Consenso marketing*" at bounding box center [686, 419] width 127 height 17
click at [615, 418] on input "Consenso marketing*" at bounding box center [607, 419] width 17 height 17
click at [646, 422] on span "Consenso marketing*" at bounding box center [686, 419] width 127 height 17
click at [615, 422] on input "Consenso marketing*" at bounding box center [607, 419] width 17 height 17
click at [641, 420] on span "Consenso marketing*" at bounding box center [686, 419] width 127 height 17
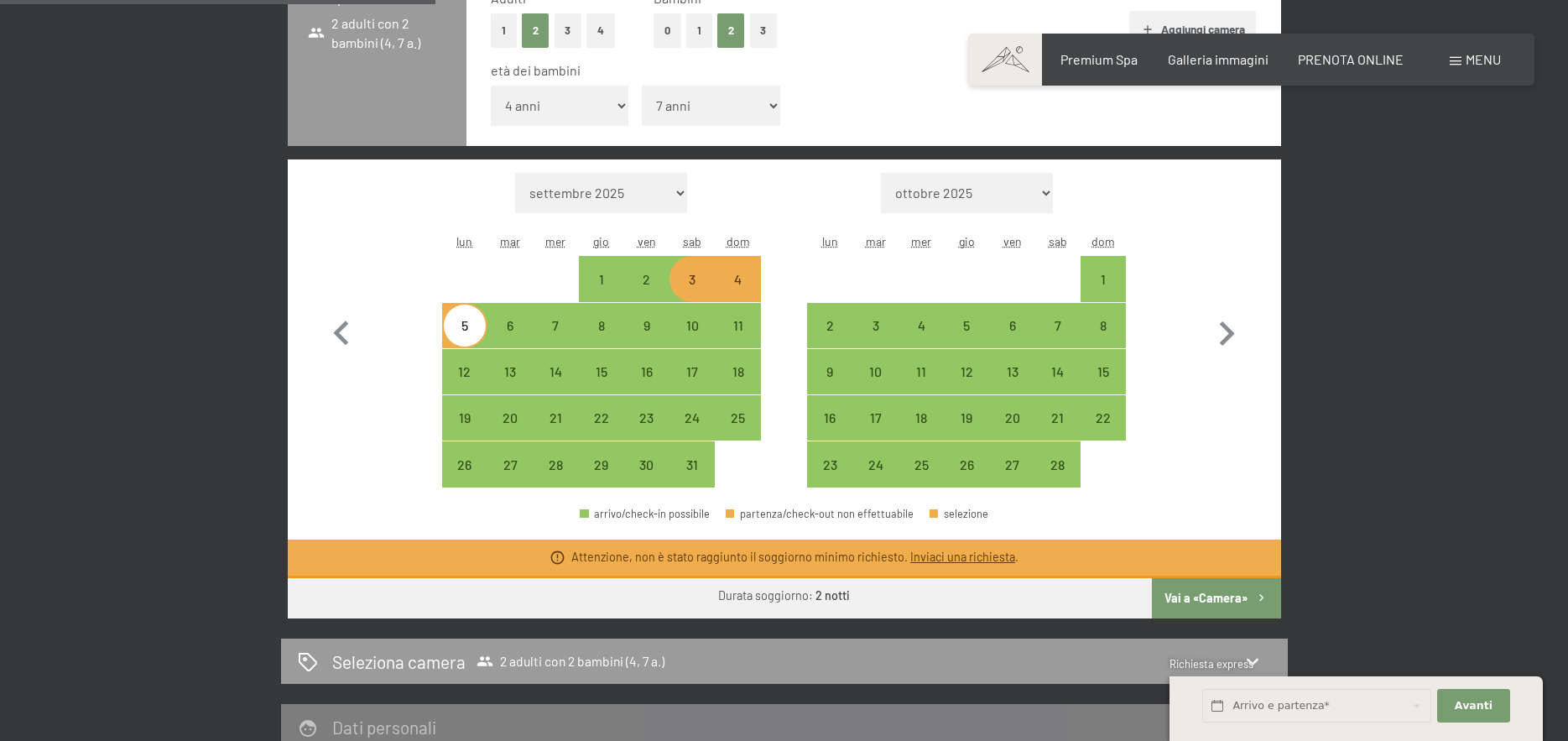
click at [615, 420] on input "Consenso marketing*" at bounding box center [607, 419] width 17 height 17
checkbox input "false"
click at [686, 275] on div "3" at bounding box center [692, 294] width 42 height 42
select select "[DATE]"
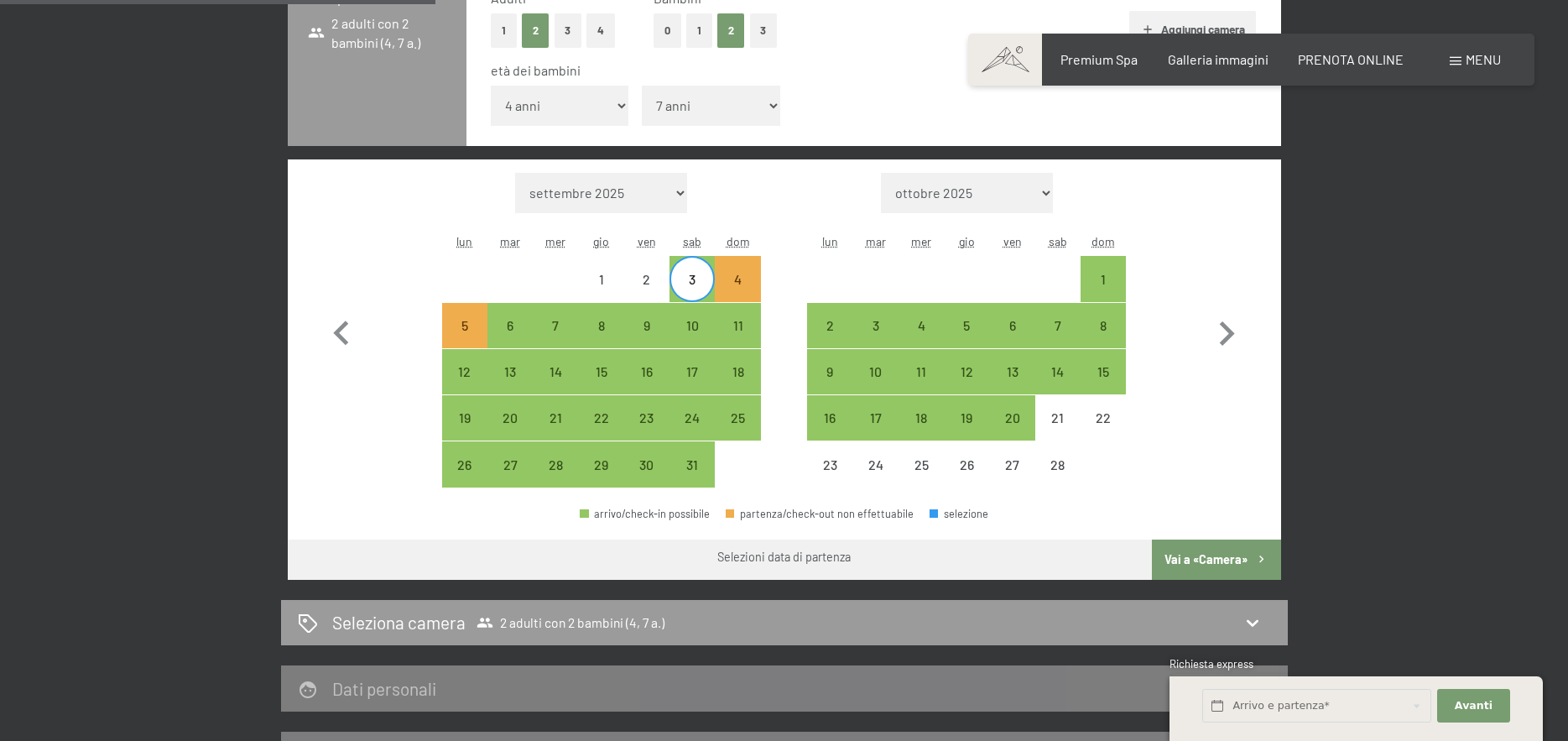
click at [643, 416] on span "Consenso marketing*" at bounding box center [686, 419] width 127 height 17
click at [615, 416] on input "Consenso marketing*" at bounding box center [607, 419] width 17 height 17
checkbox input "false"
click at [738, 273] on div "4" at bounding box center [737, 294] width 42 height 42
select select "[DATE]"
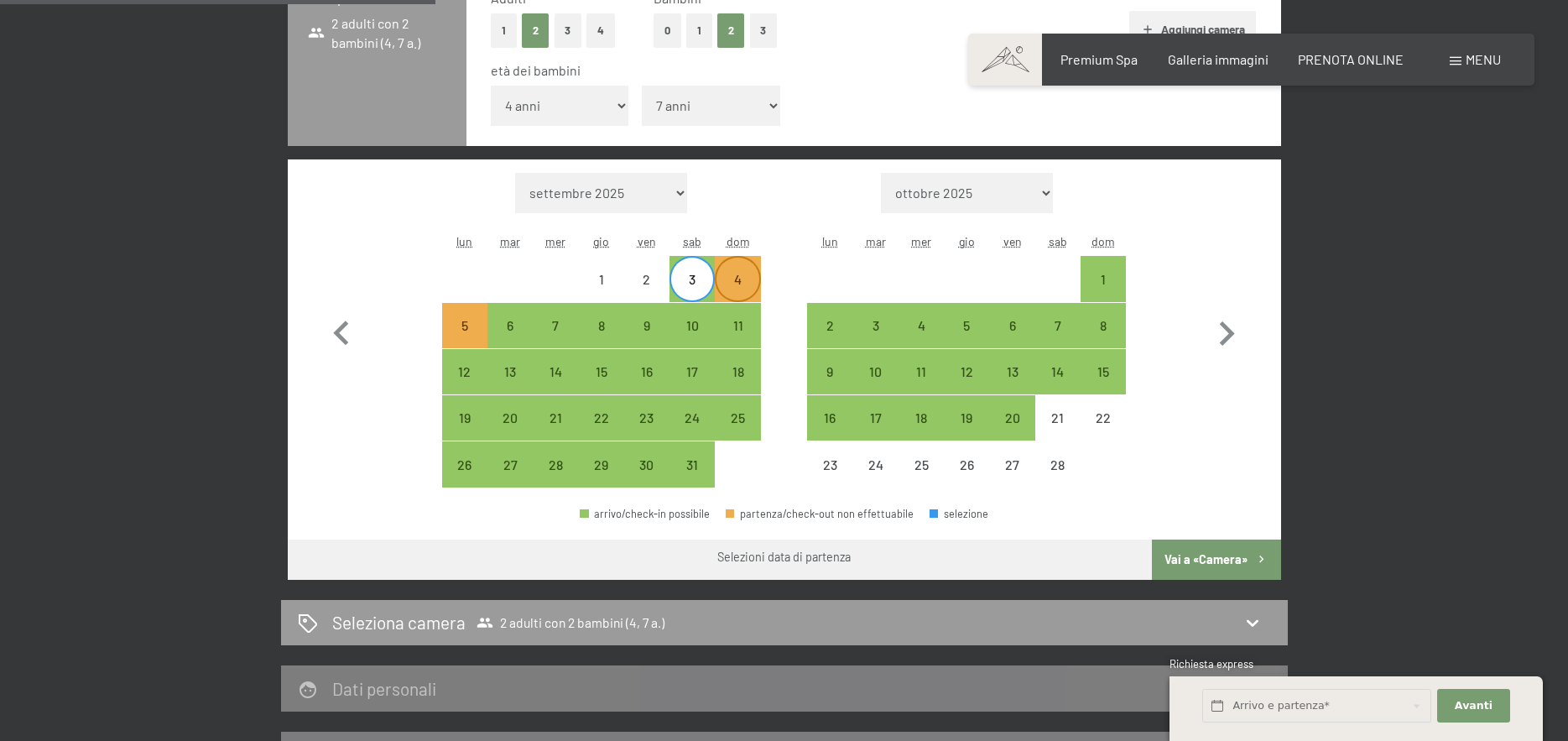
select select "[DATE]"
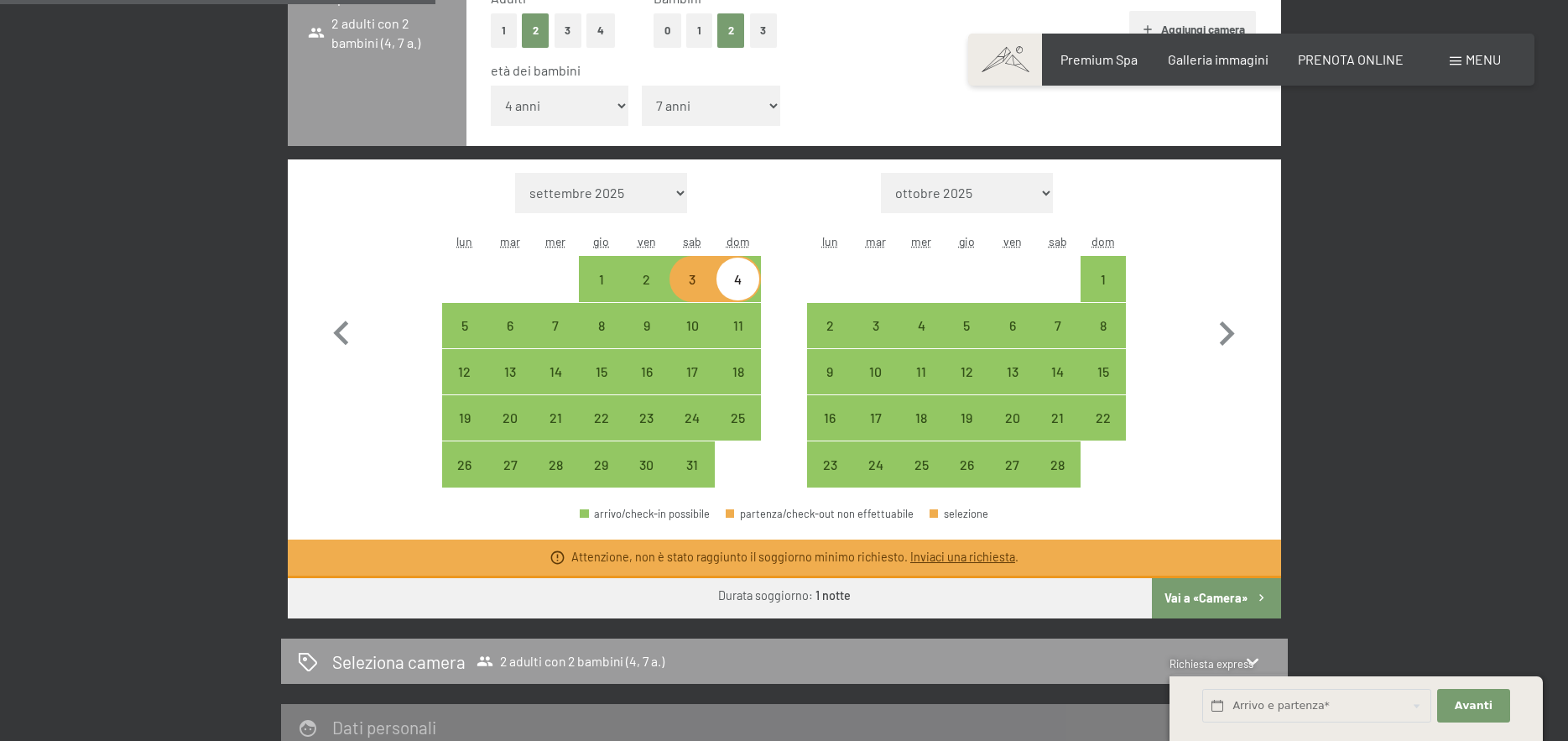
drag, startPoint x: 688, startPoint y: 286, endPoint x: 710, endPoint y: 285, distance: 22.0
click at [692, 283] on div "3" at bounding box center [692, 294] width 42 height 42
select select "[DATE]"
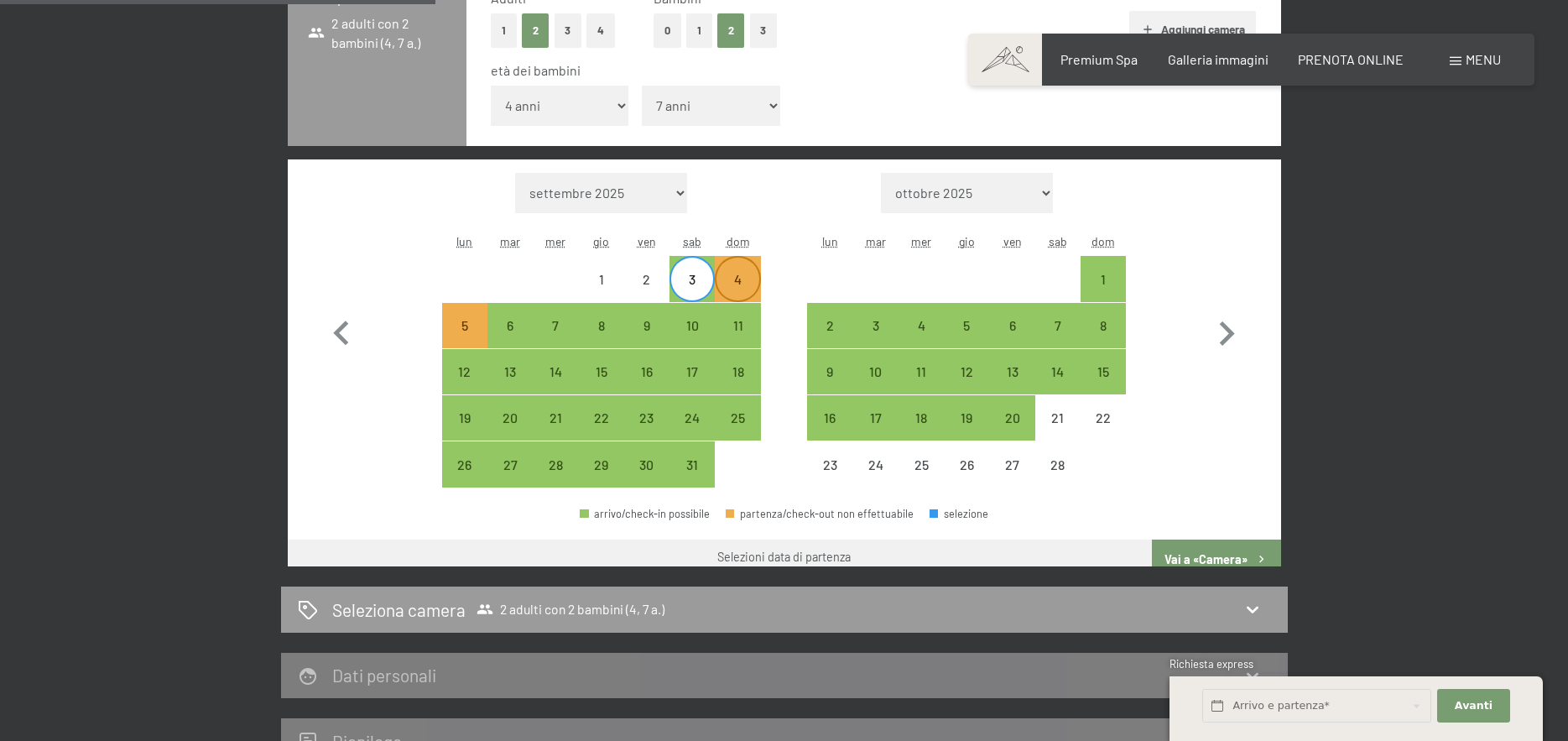
click at [727, 285] on div "4" at bounding box center [737, 294] width 42 height 42
select select "[DATE]"
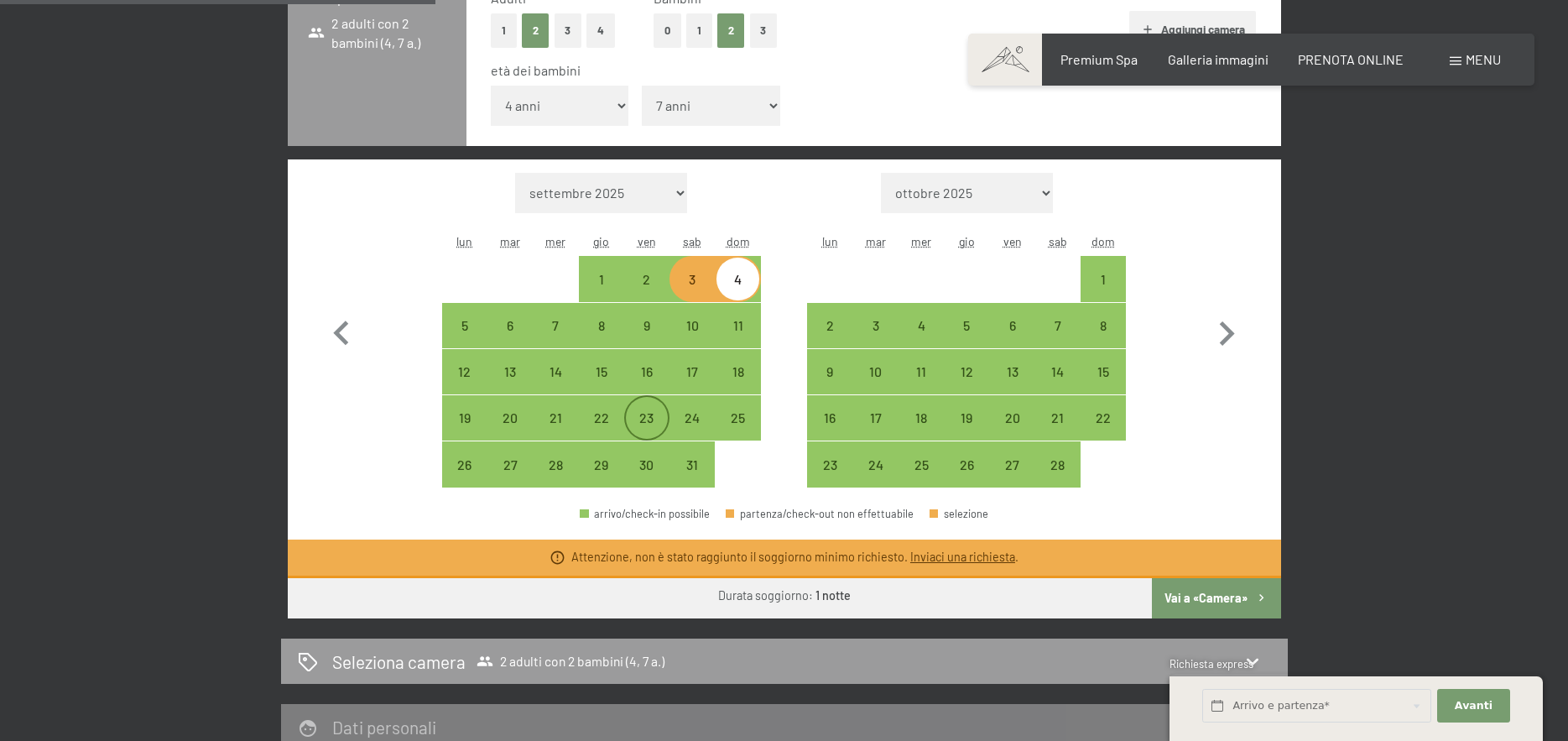
click at [644, 411] on div "23" at bounding box center [646, 431] width 42 height 42
select select "[DATE]"
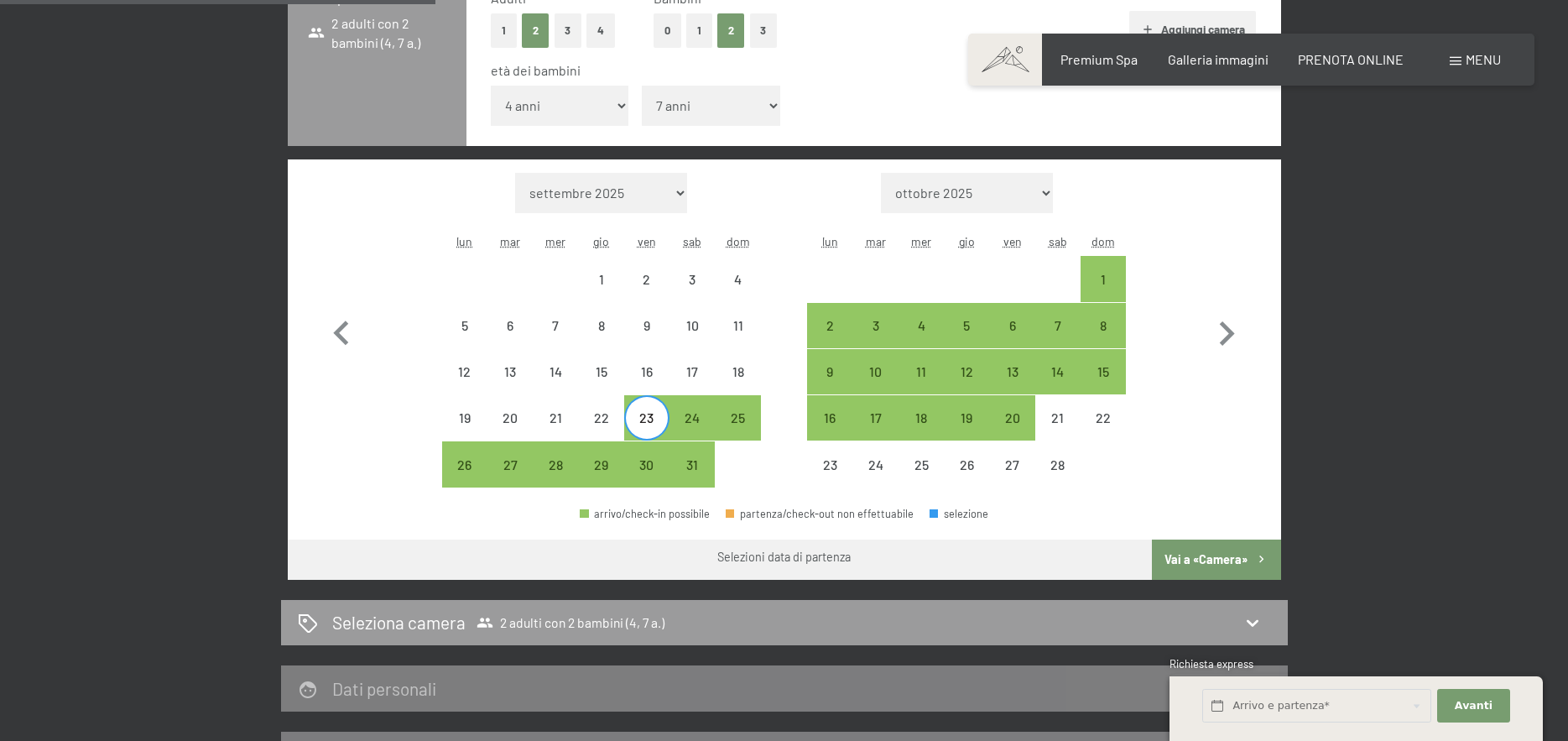
click at [731, 423] on span "Consenso marketing*" at bounding box center [686, 419] width 127 height 17
click at [615, 423] on input "Consenso marketing*" at bounding box center [607, 419] width 17 height 17
checkbox input "false"
click at [742, 416] on div "25" at bounding box center [737, 431] width 42 height 42
select select "[DATE]"
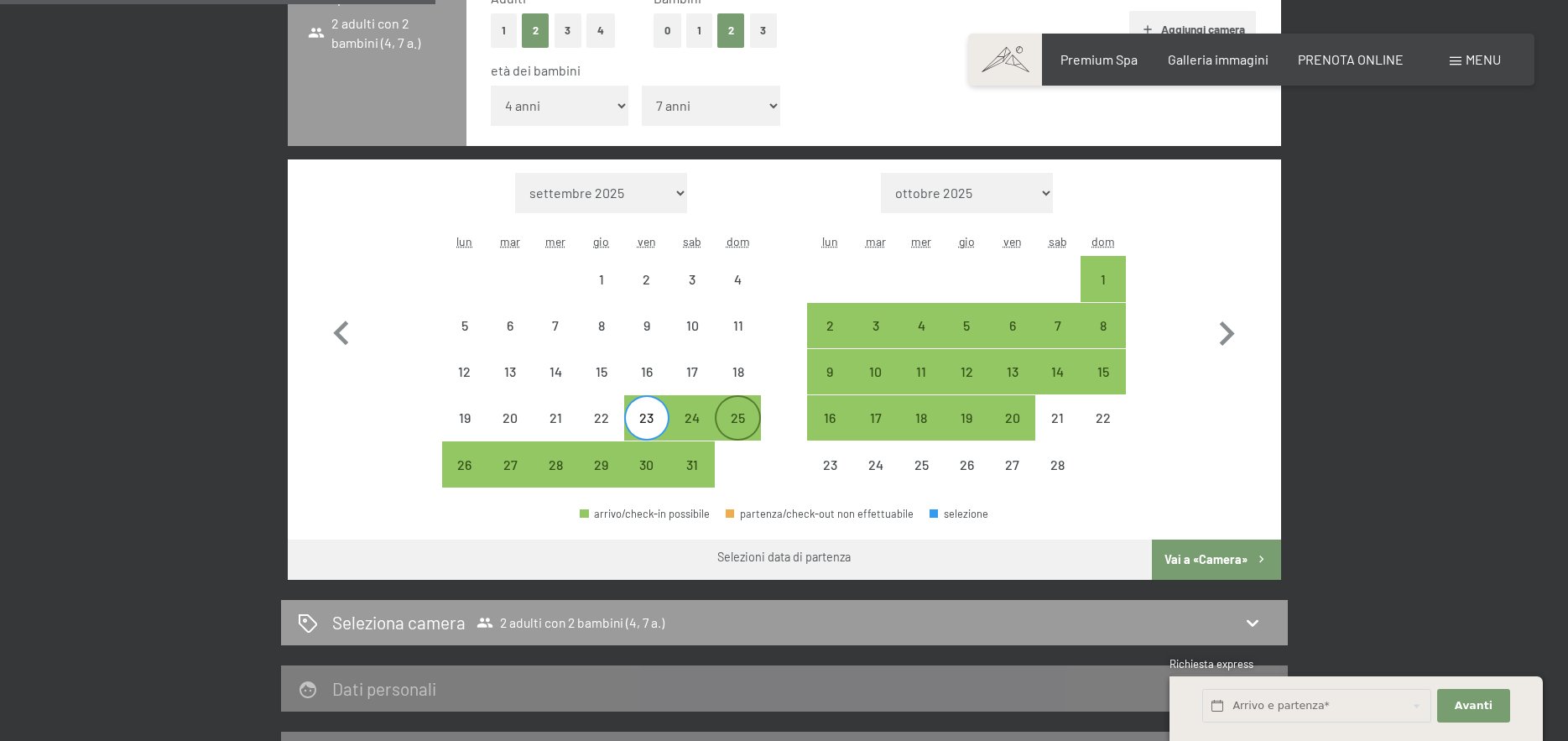
select select "[DATE]"
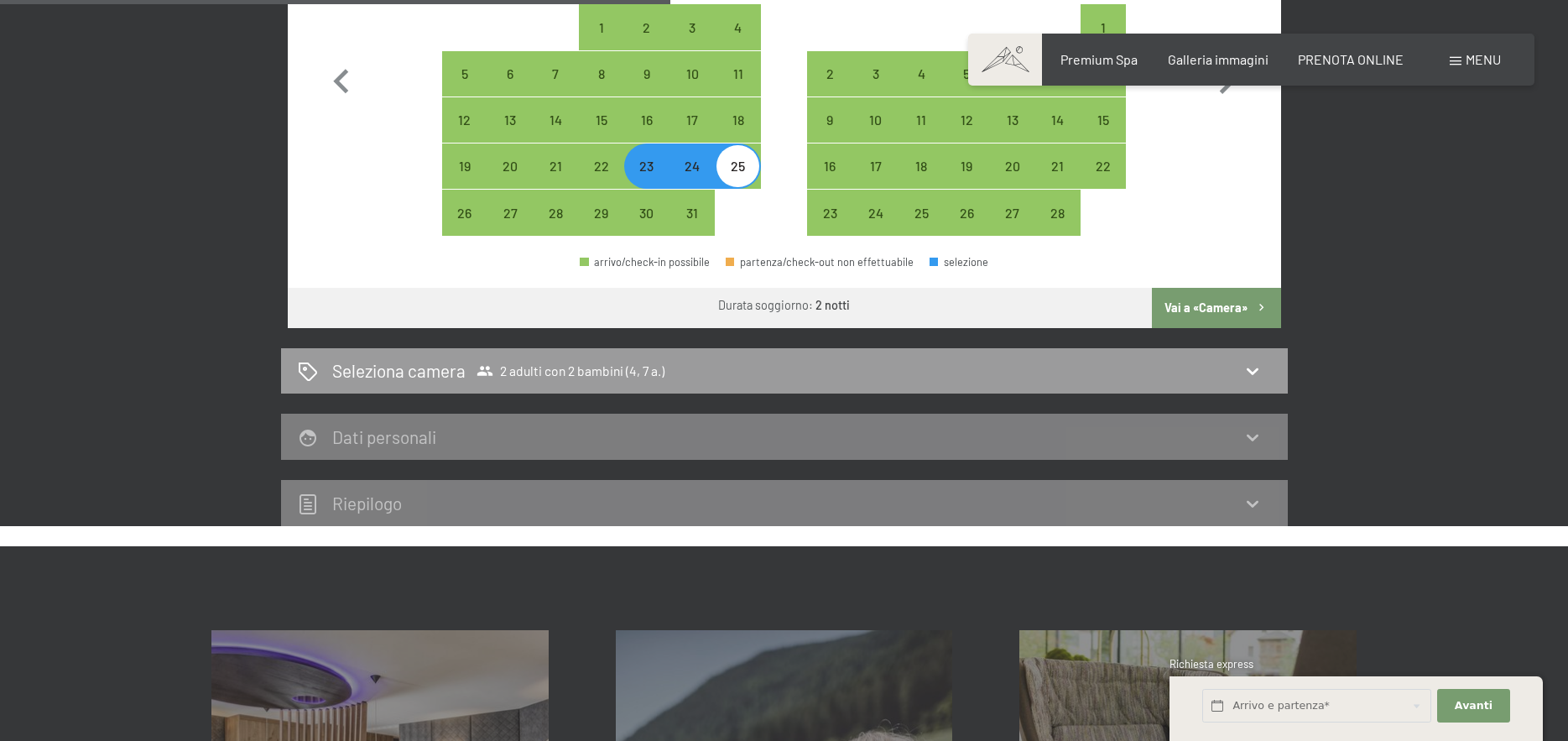
click at [1231, 309] on button "Vai a «Camera»" at bounding box center [1215, 308] width 128 height 40
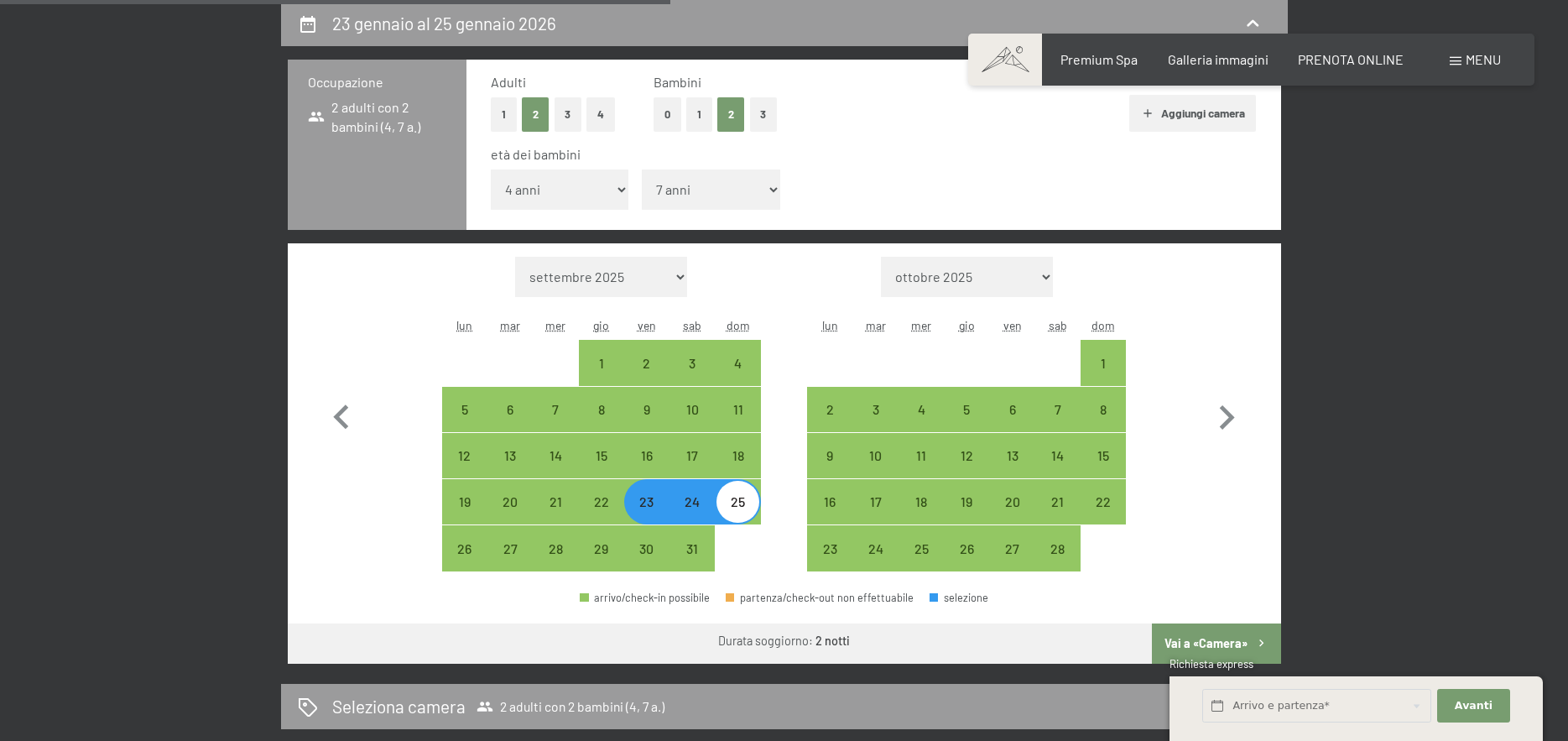
select select "[DATE]"
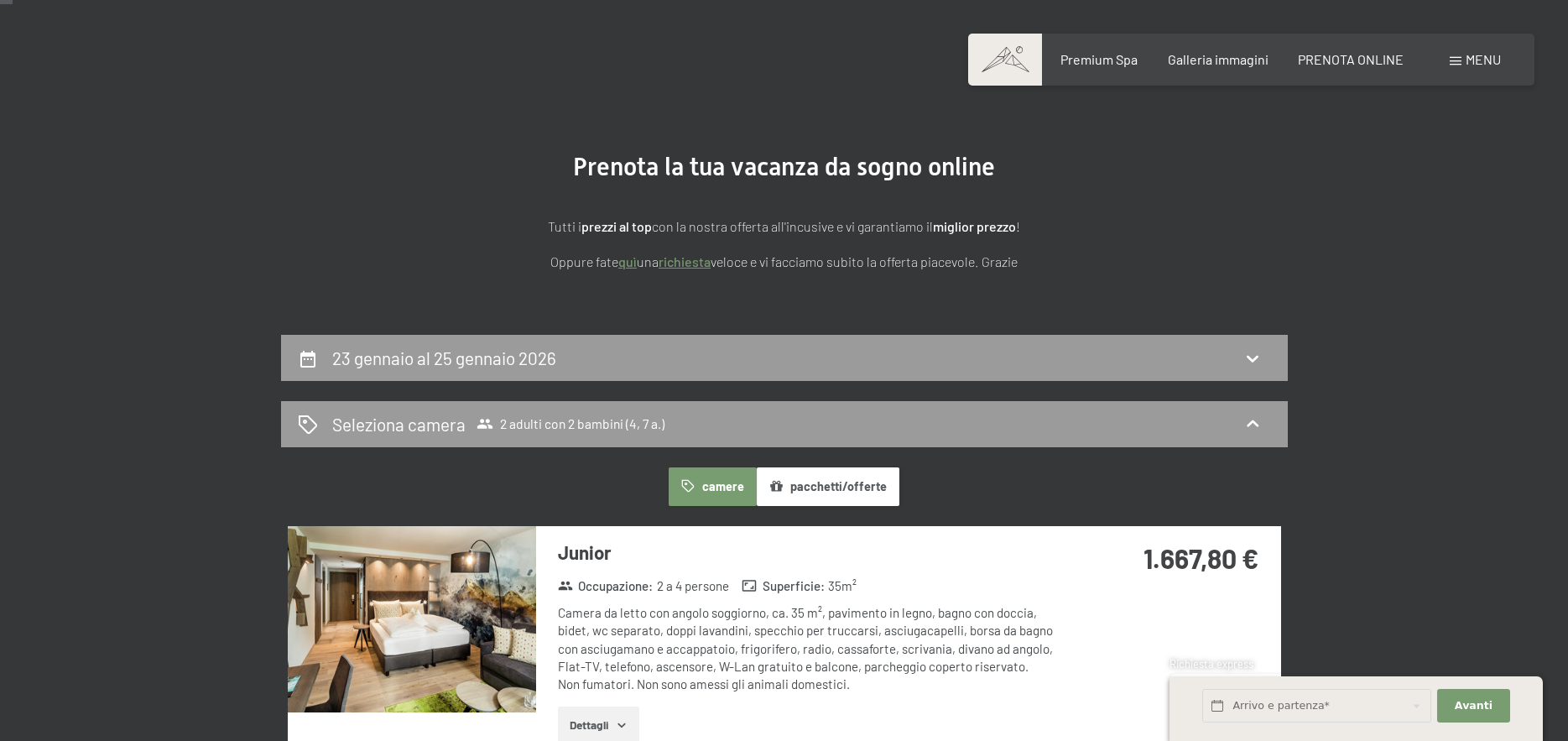
scroll to position [0, 0]
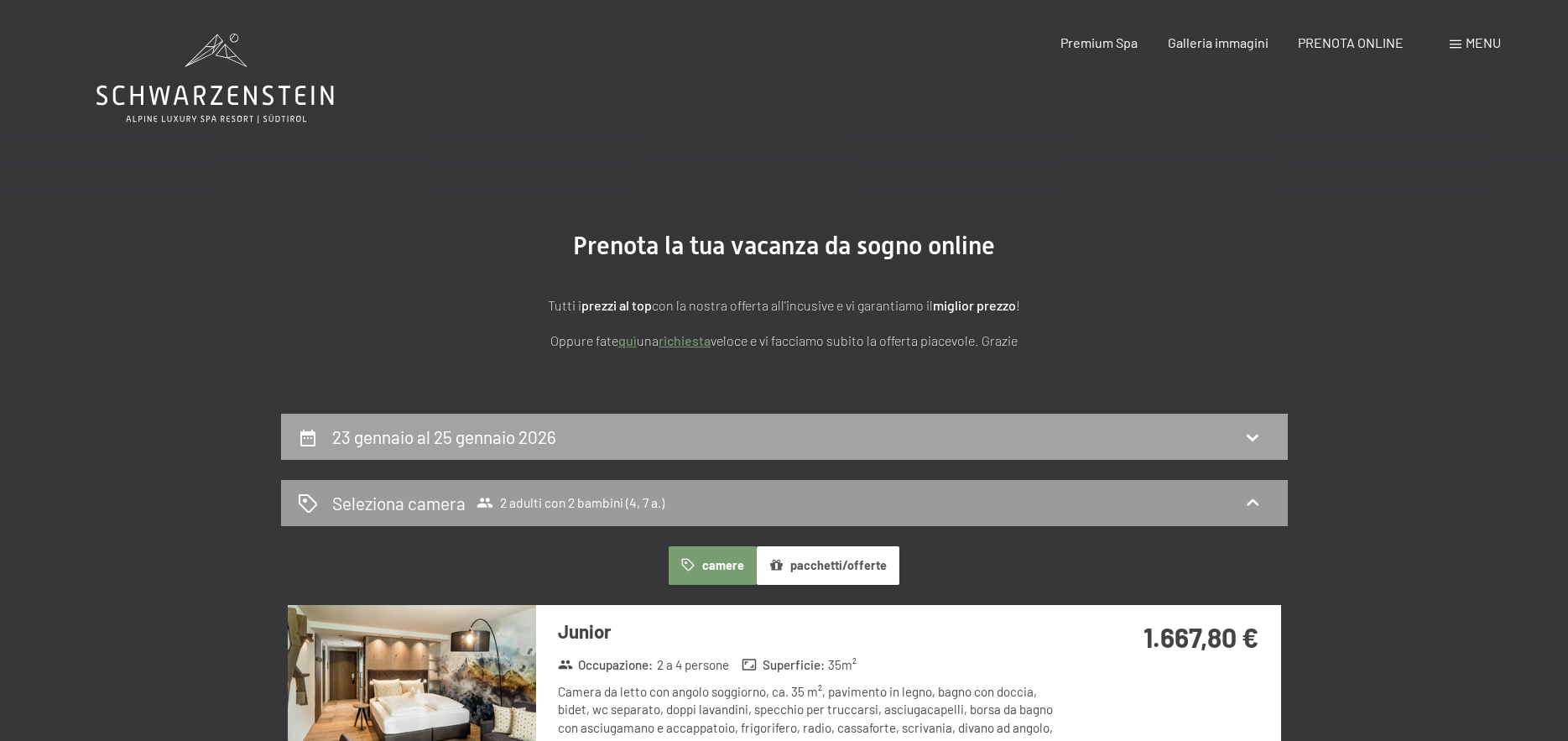
click at [1011, 439] on div "23 gennaio al 25 gennaio 2026" at bounding box center [785, 437] width 973 height 24
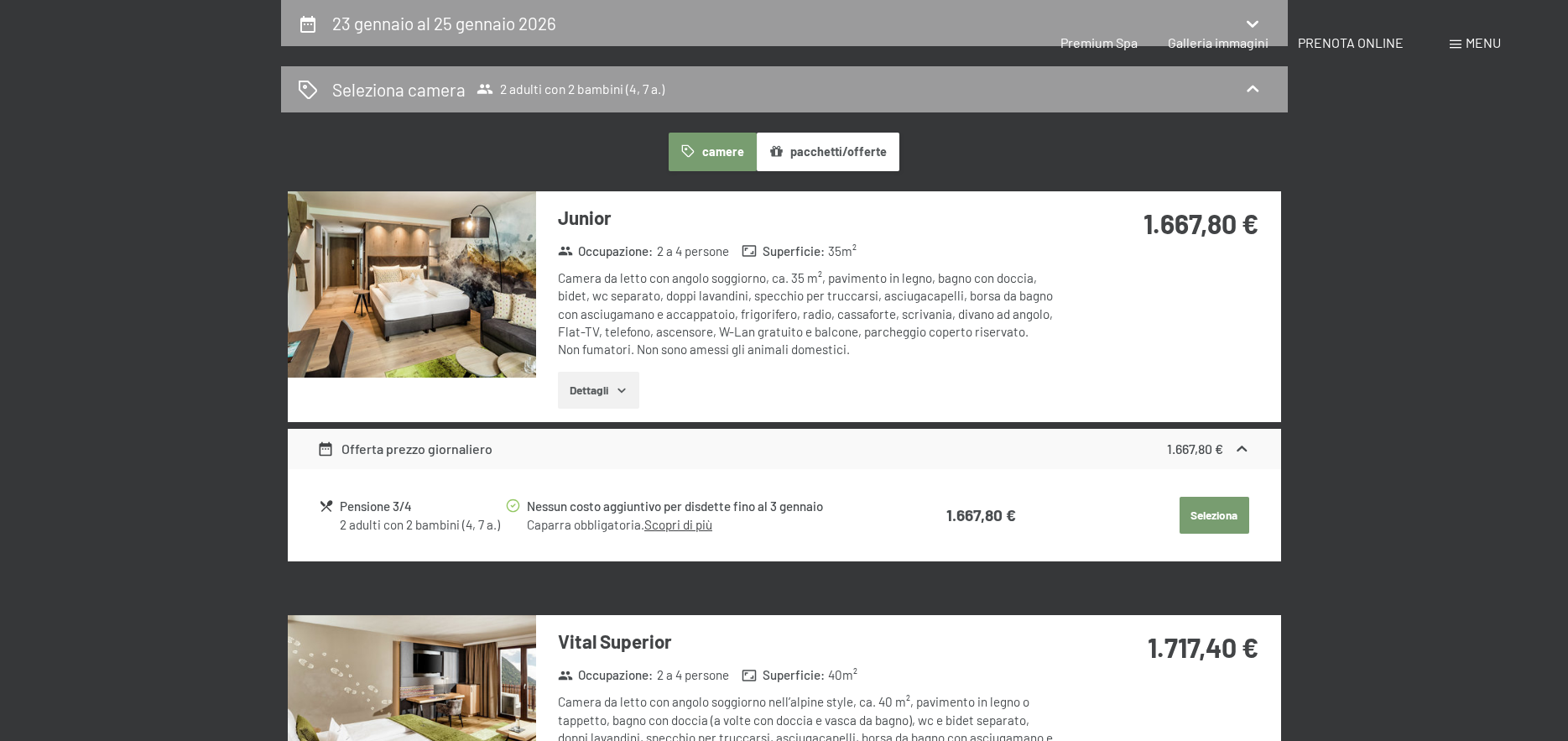
select select "4"
select select "7"
select select "[DATE]"
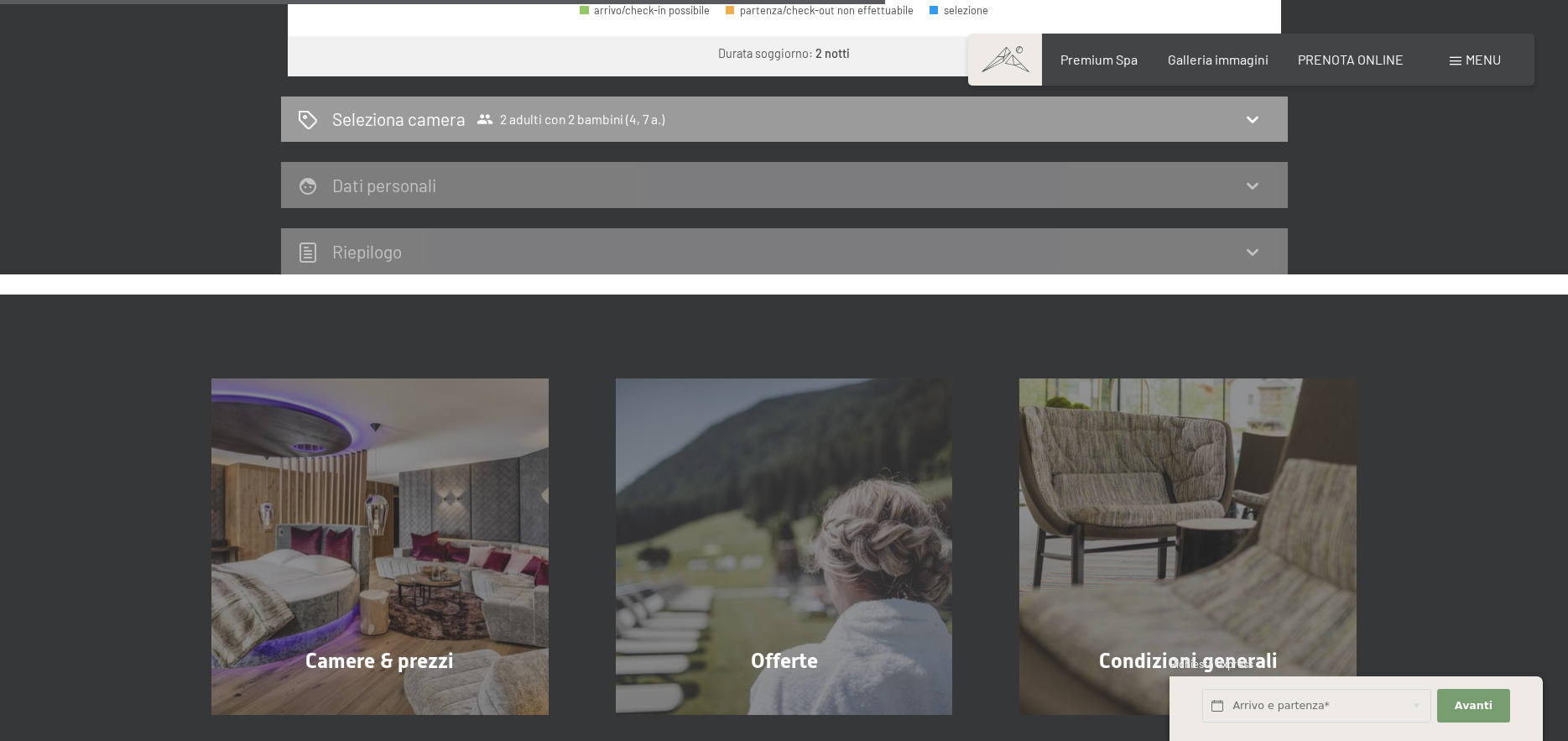
scroll to position [749, 0]
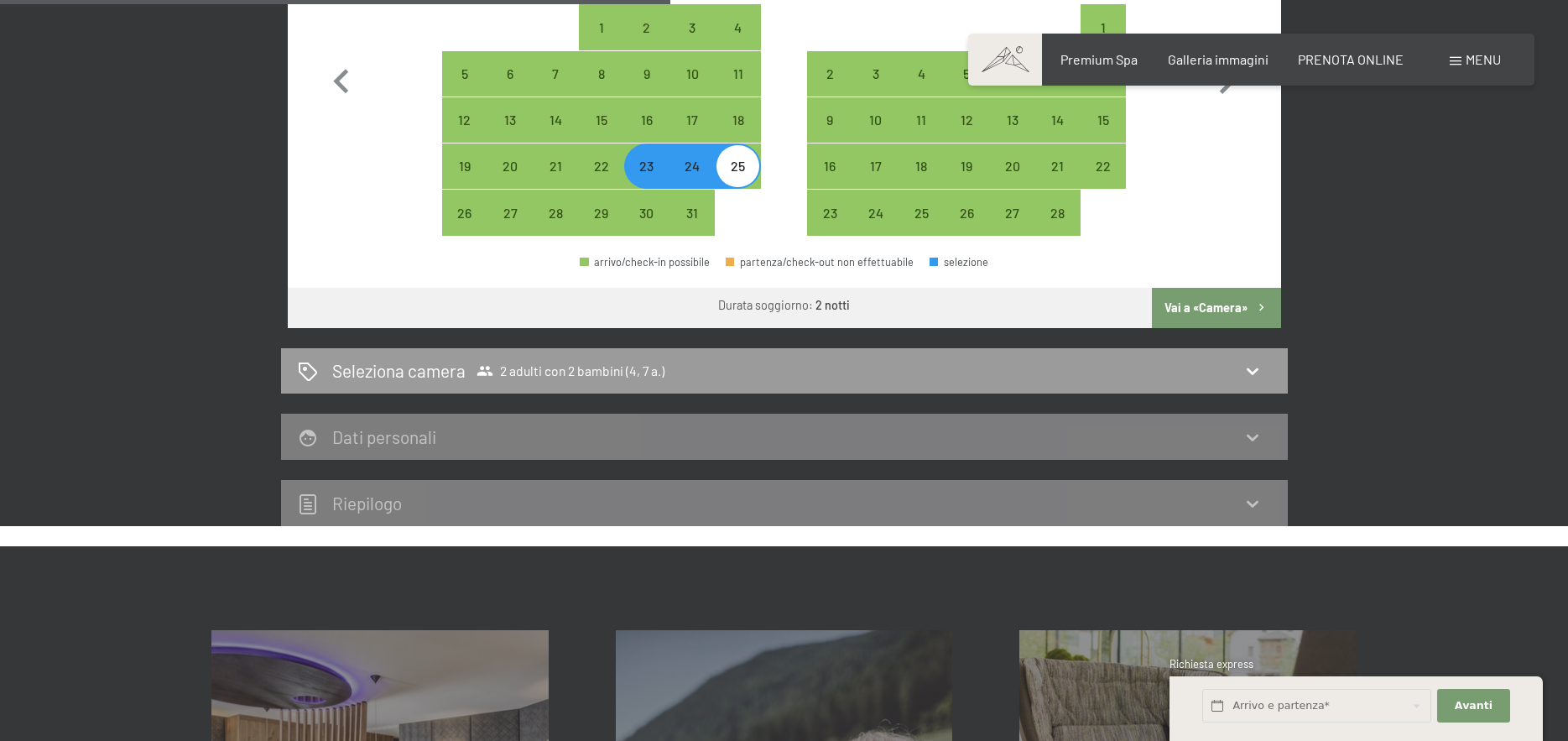
click at [1239, 300] on button "Vai a «Camera»" at bounding box center [1215, 308] width 128 height 40
select select "[DATE]"
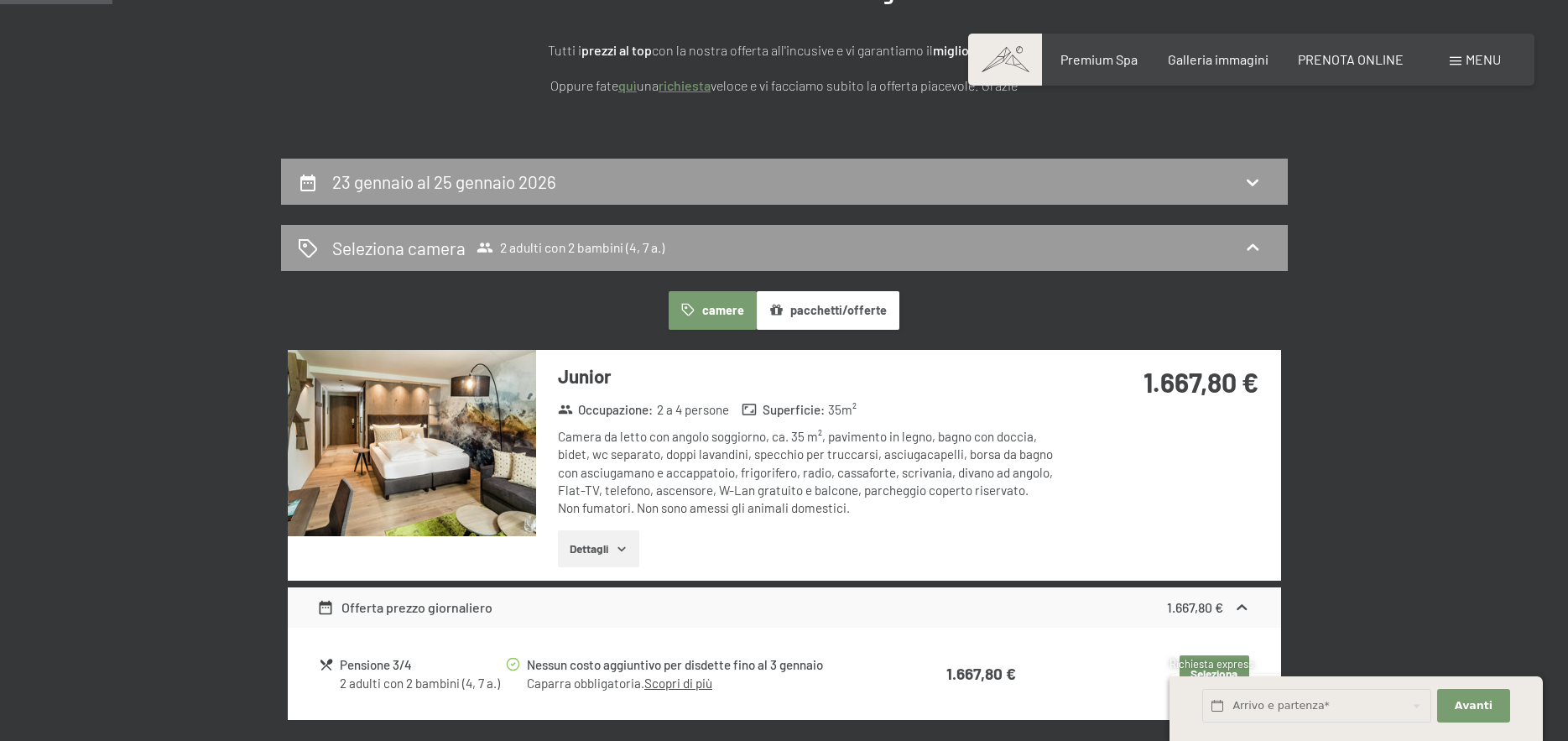
scroll to position [0, 0]
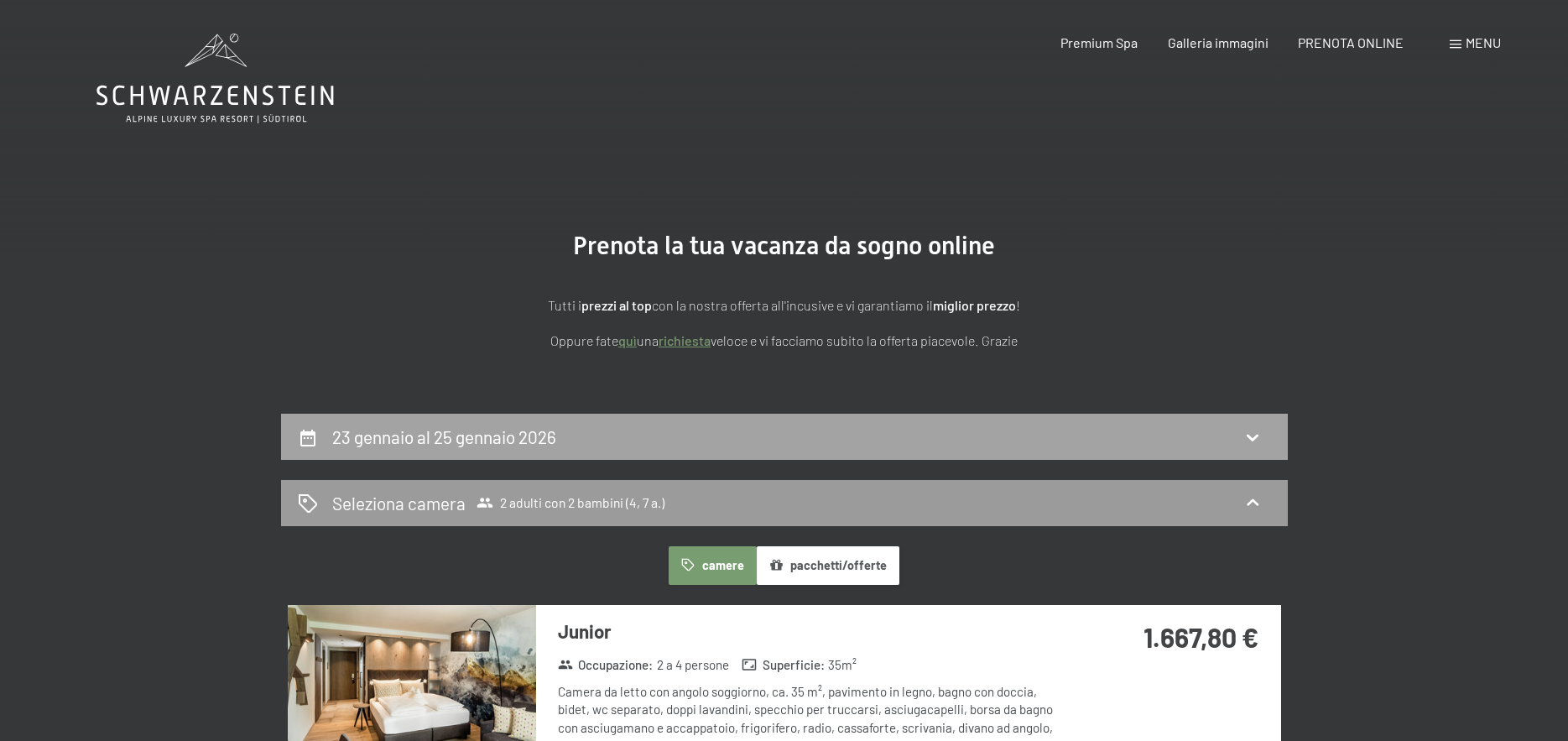
click at [496, 435] on h2 "23 gennaio al 25 gennaio 2026" at bounding box center [444, 436] width 224 height 21
select select "4"
select select "7"
select select "[DATE]"
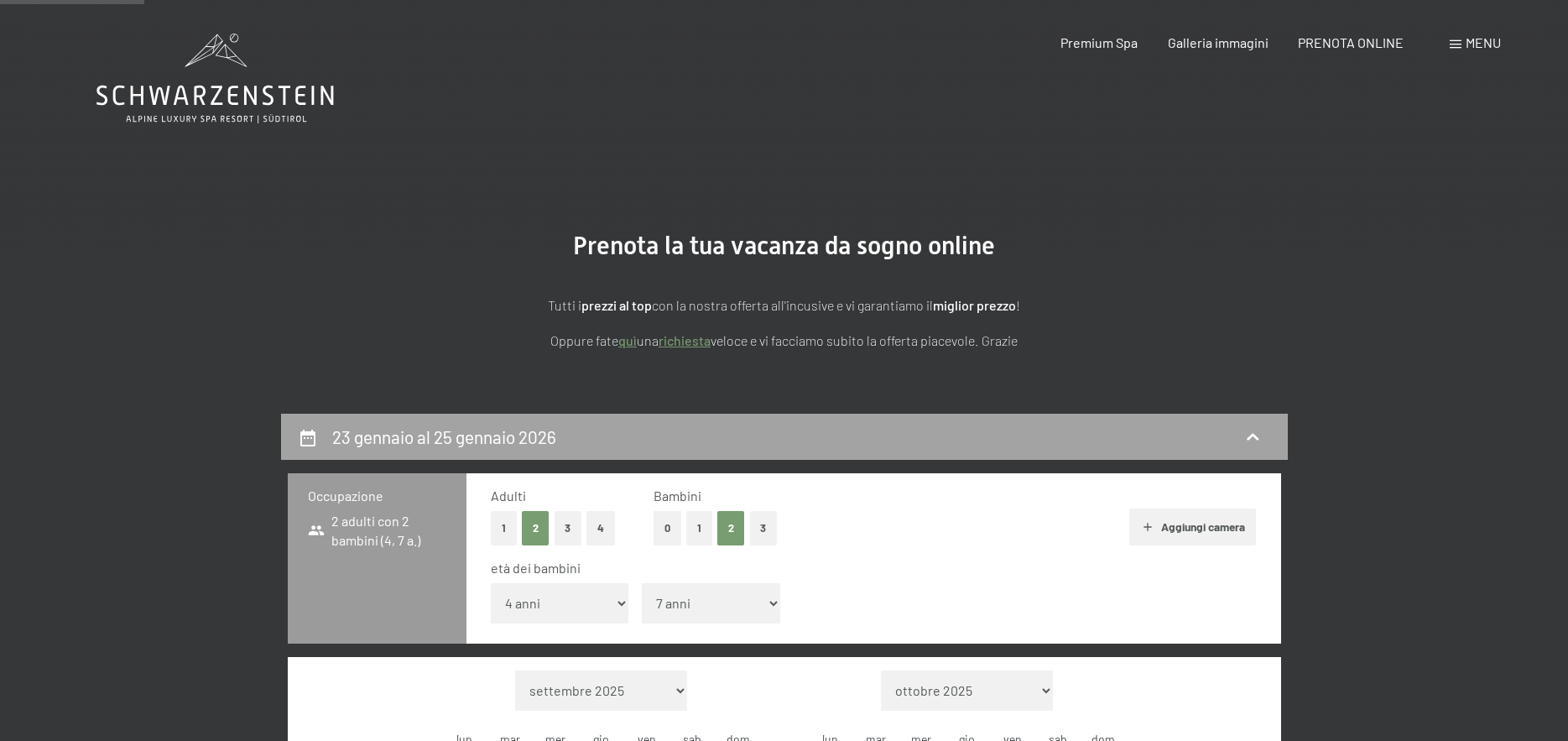
scroll to position [414, 0]
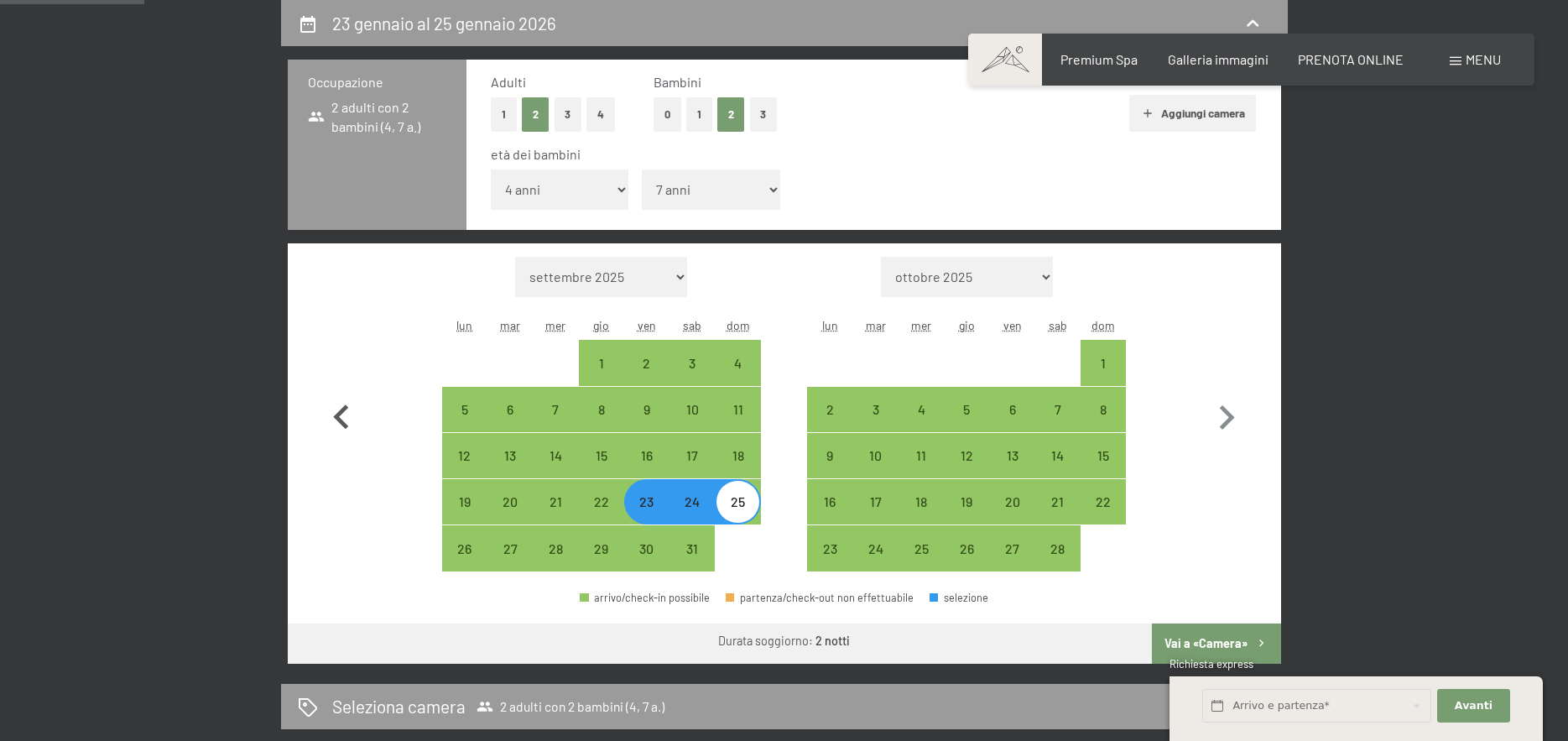
click at [343, 420] on icon "button" at bounding box center [341, 418] width 49 height 49
select select "[DATE]"
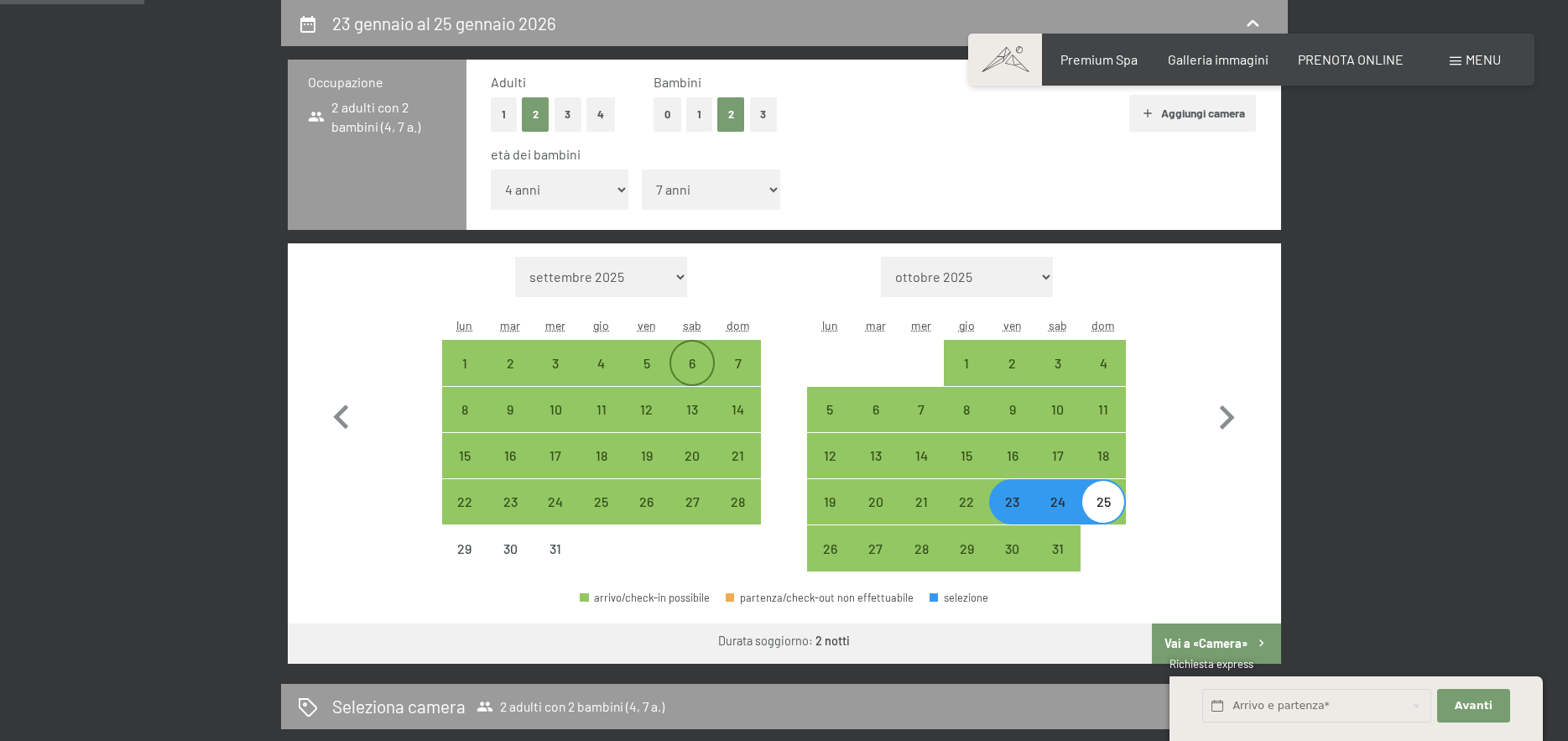
click at [691, 364] on div "6" at bounding box center [692, 377] width 42 height 42
select select "[DATE]"
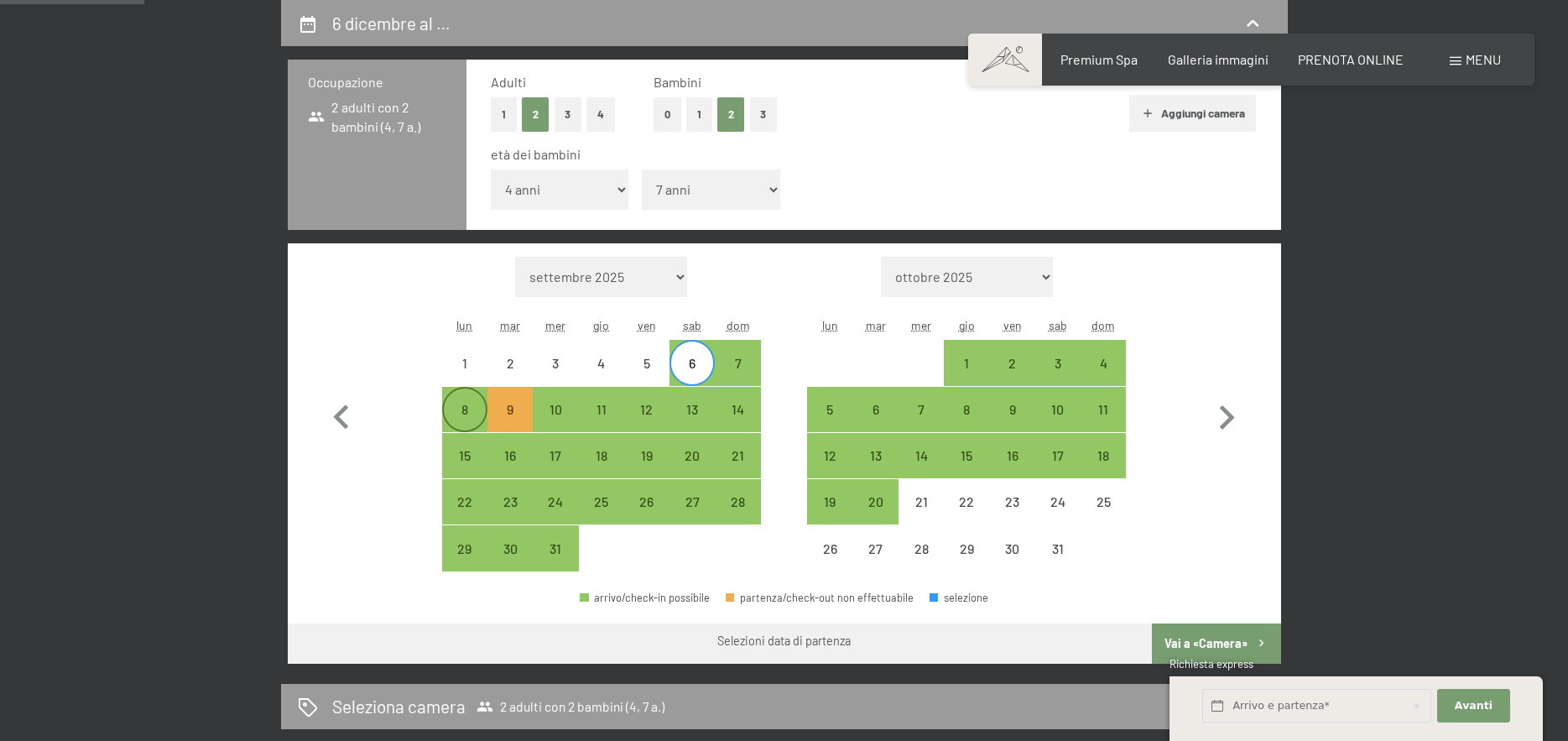
click at [466, 413] on div "8" at bounding box center [464, 423] width 42 height 42
select select "[DATE]"
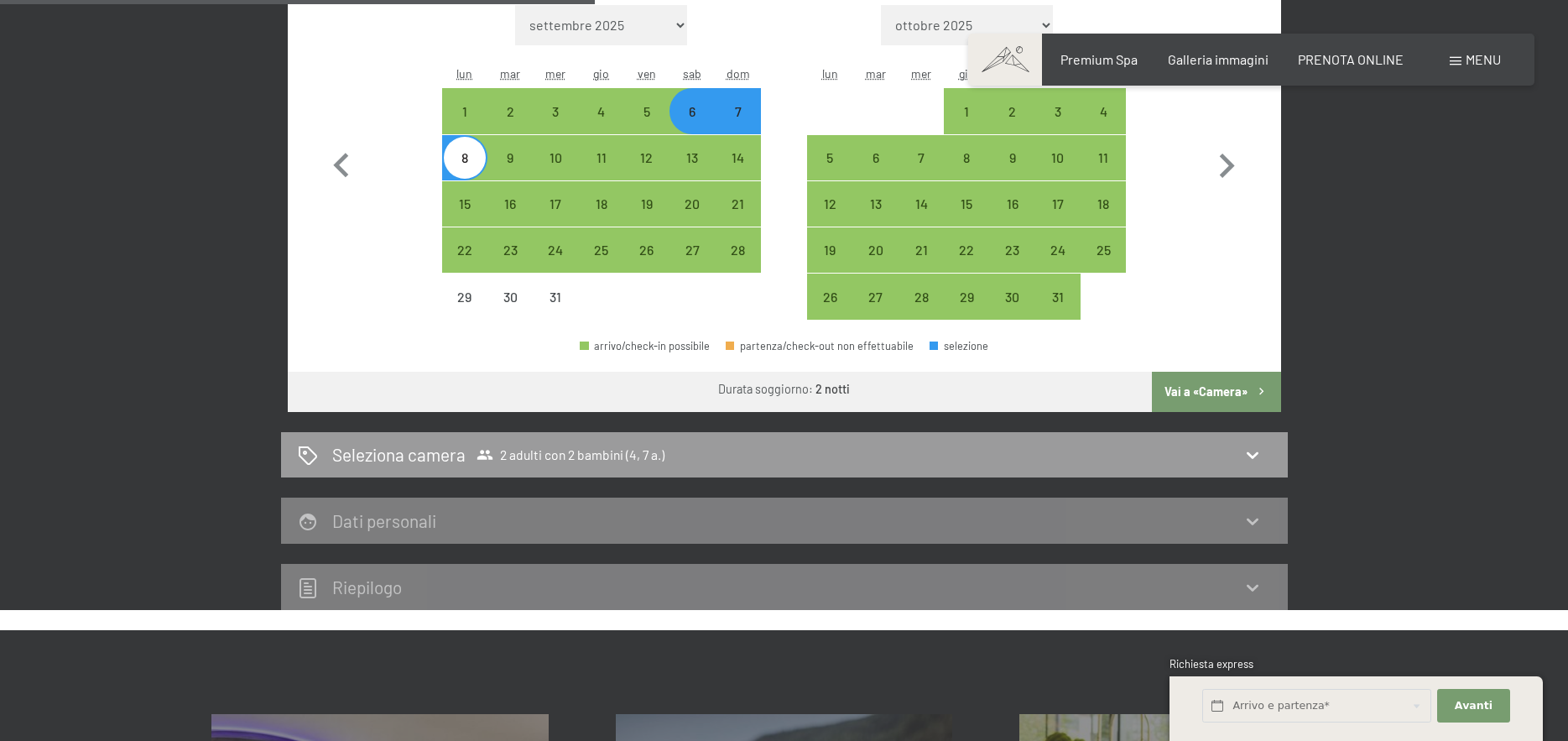
click at [1224, 398] on button "Vai a «Camera»" at bounding box center [1215, 391] width 128 height 40
select select "[DATE]"
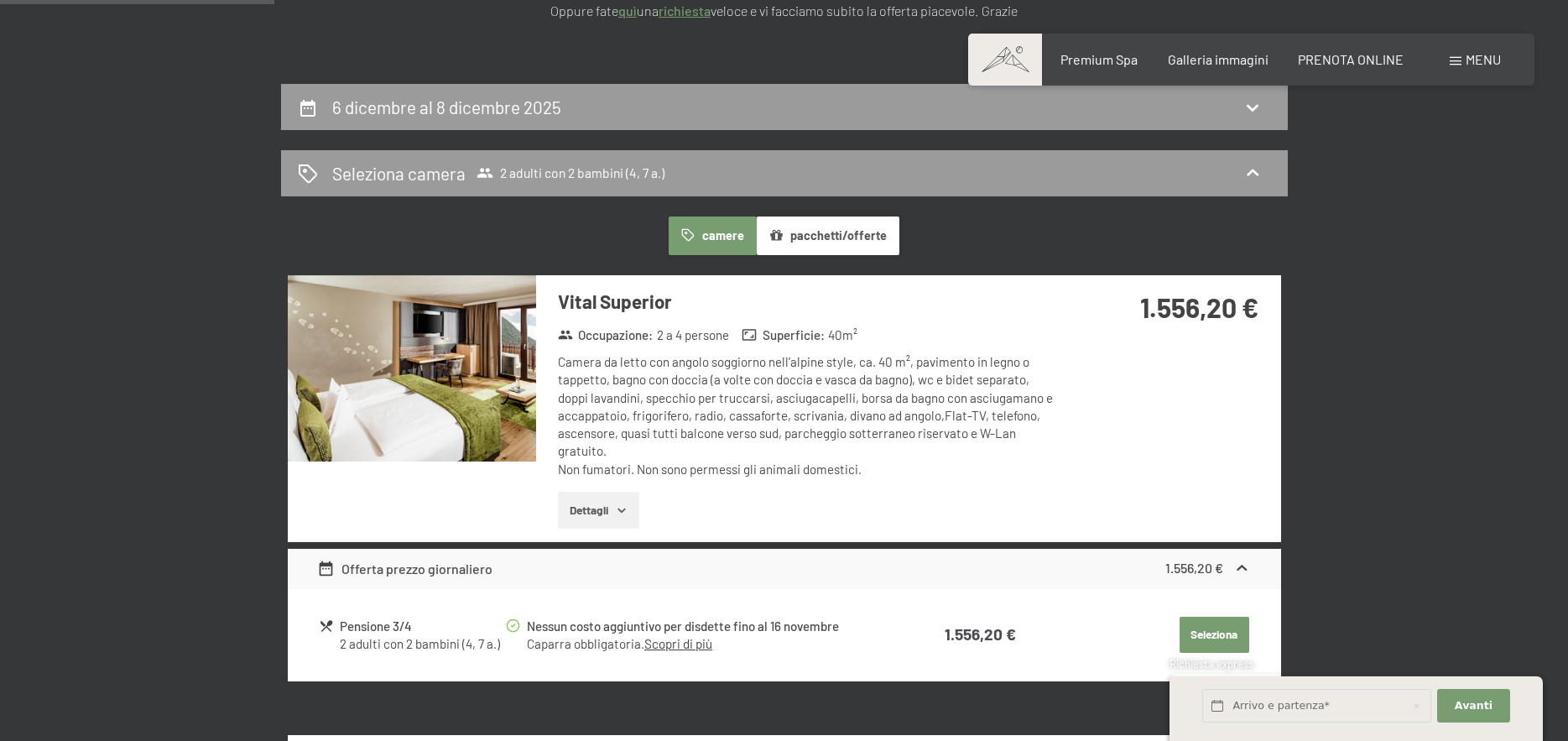
scroll to position [246, 0]
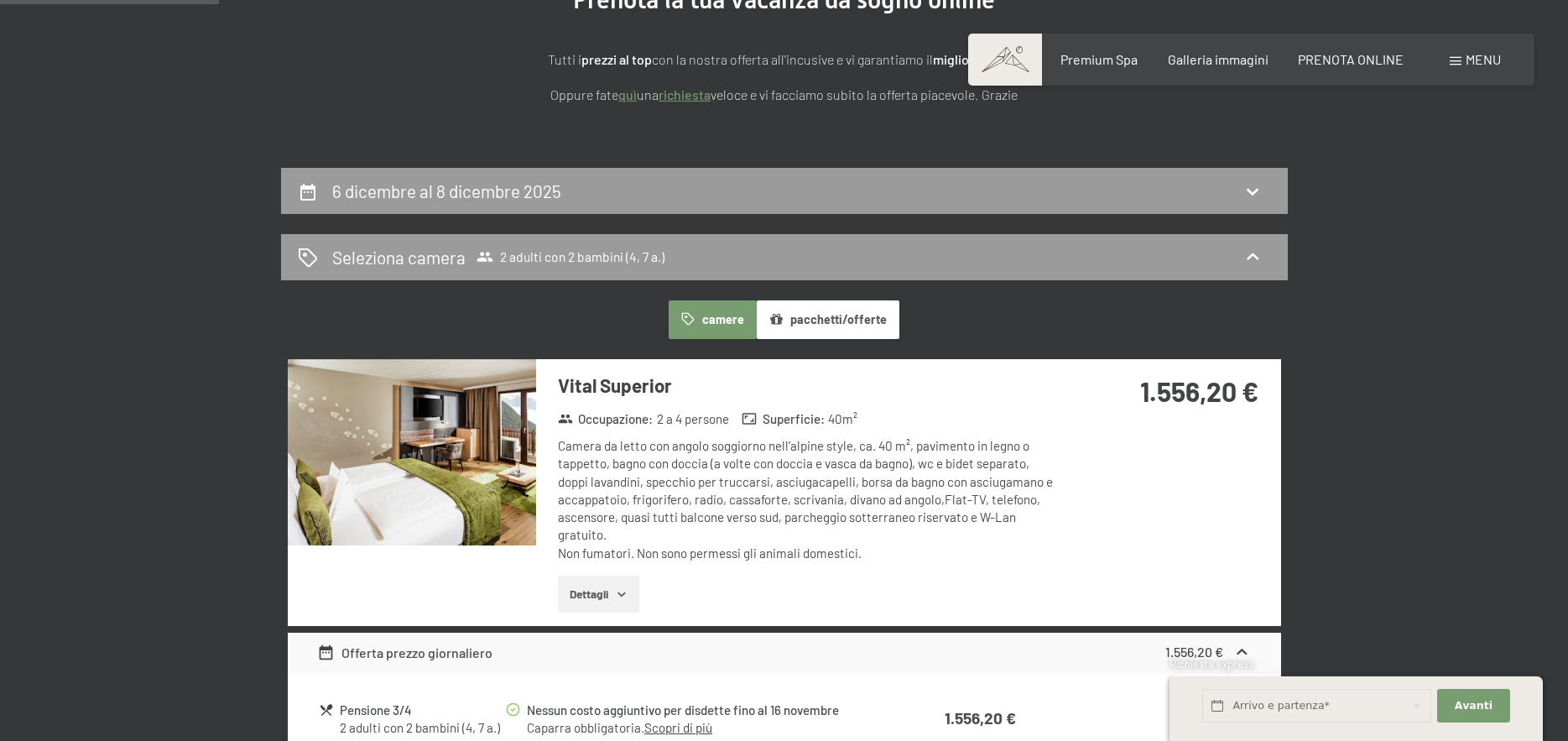
click at [1229, 308] on div "camere pacchetti/offerte" at bounding box center [784, 319] width 993 height 38
